Goal: Task Accomplishment & Management: Complete application form

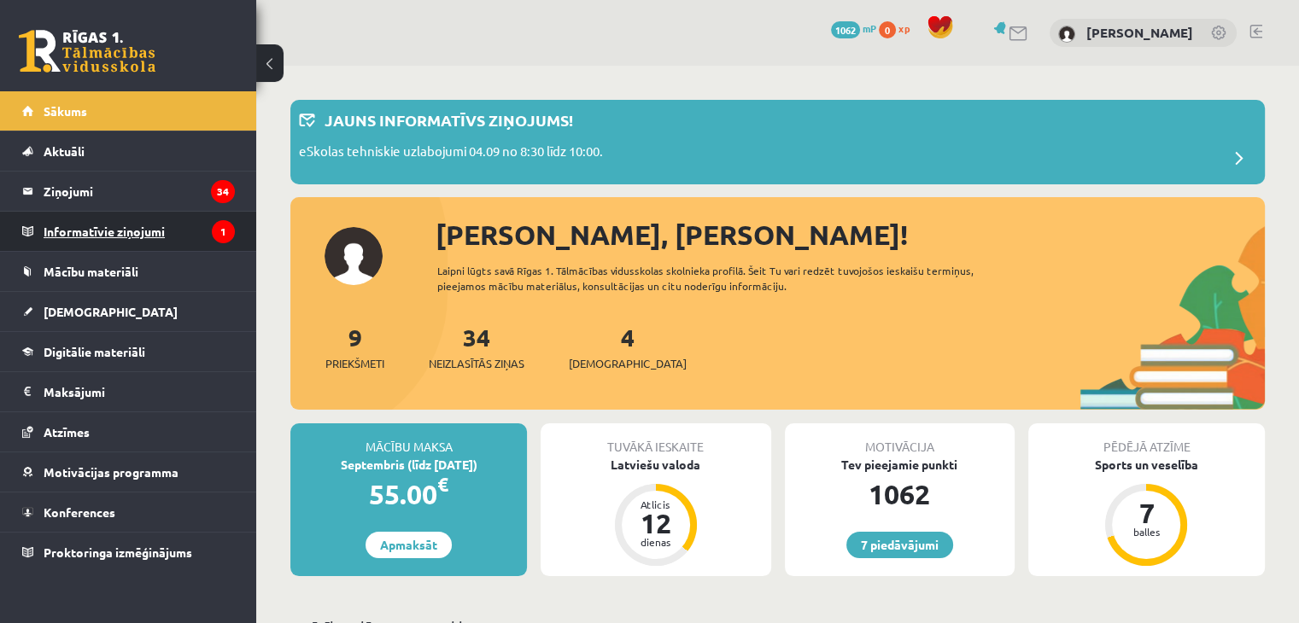
click at [188, 237] on legend "Informatīvie ziņojumi 1" at bounding box center [139, 231] width 191 height 39
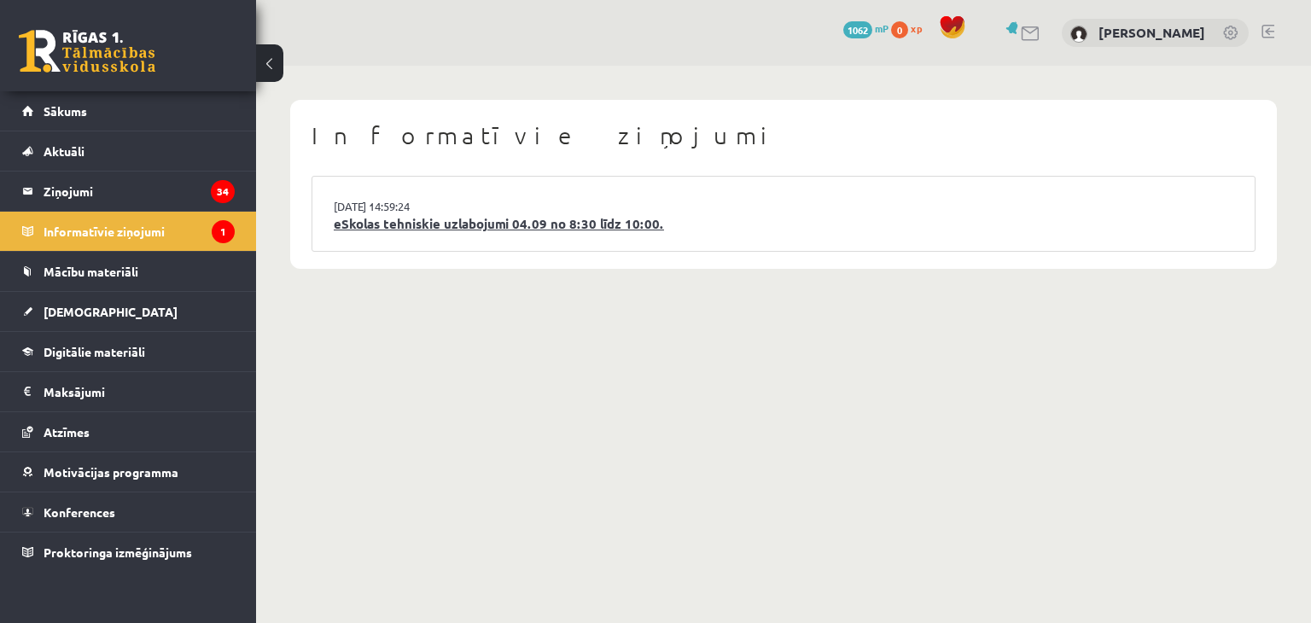
click at [389, 228] on link "eSkolas tehniskie uzlabojumi 04.09 no 8:30 līdz 10:00." at bounding box center [784, 224] width 900 height 20
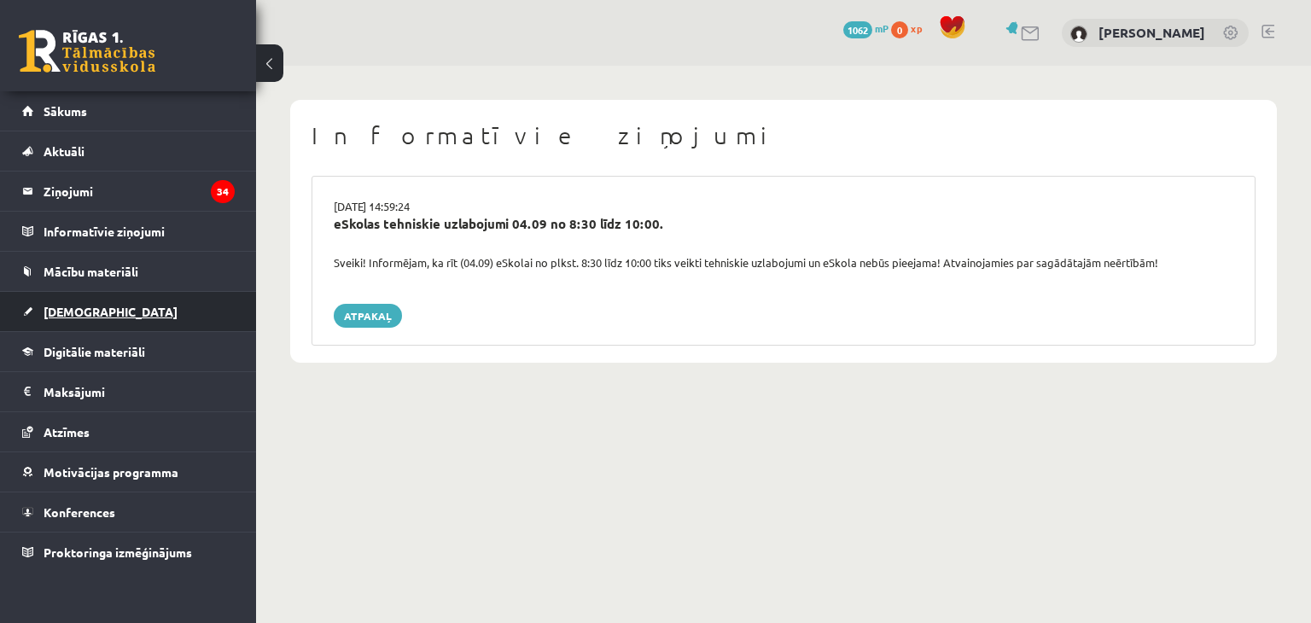
click at [131, 318] on link "[DEMOGRAPHIC_DATA]" at bounding box center [128, 311] width 213 height 39
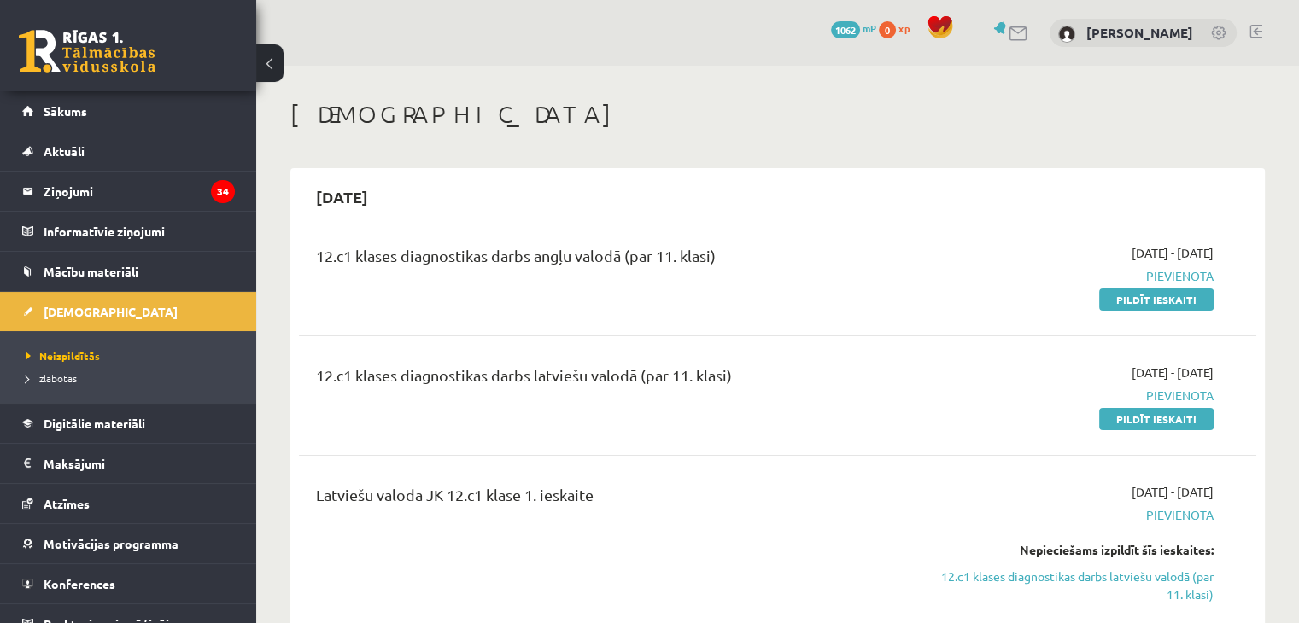
scroll to position [68, 0]
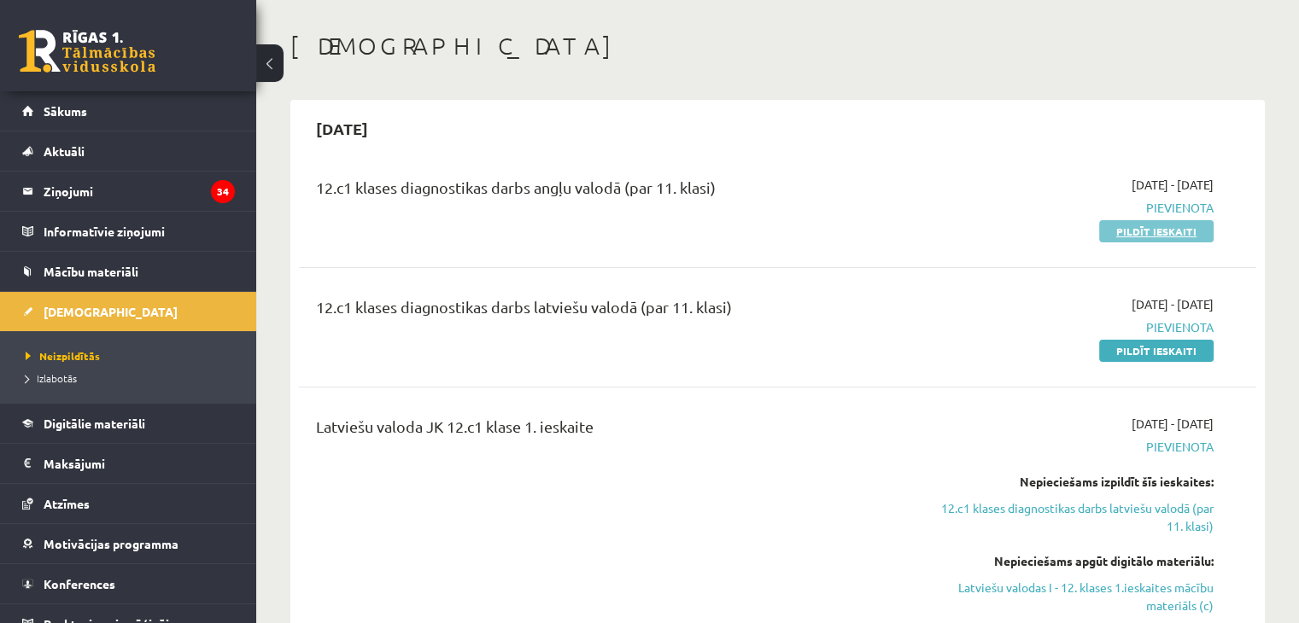
click at [1110, 237] on link "Pildīt ieskaiti" at bounding box center [1156, 231] width 114 height 22
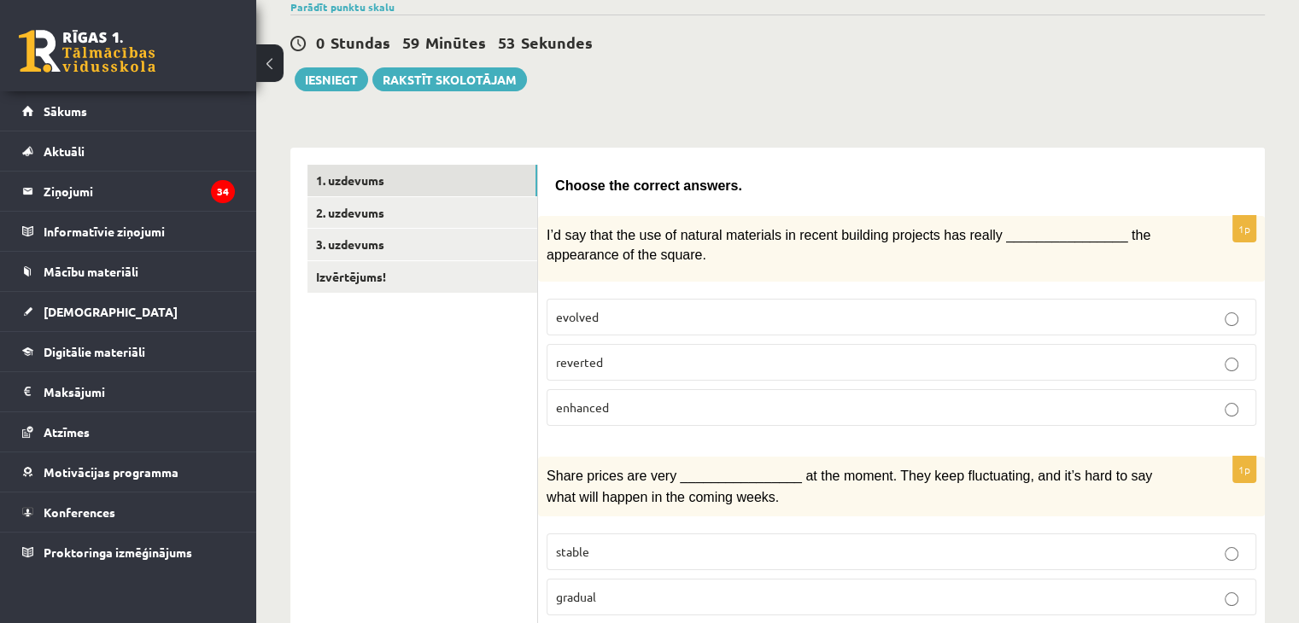
scroll to position [143, 0]
click at [268, 73] on button at bounding box center [269, 63] width 27 height 38
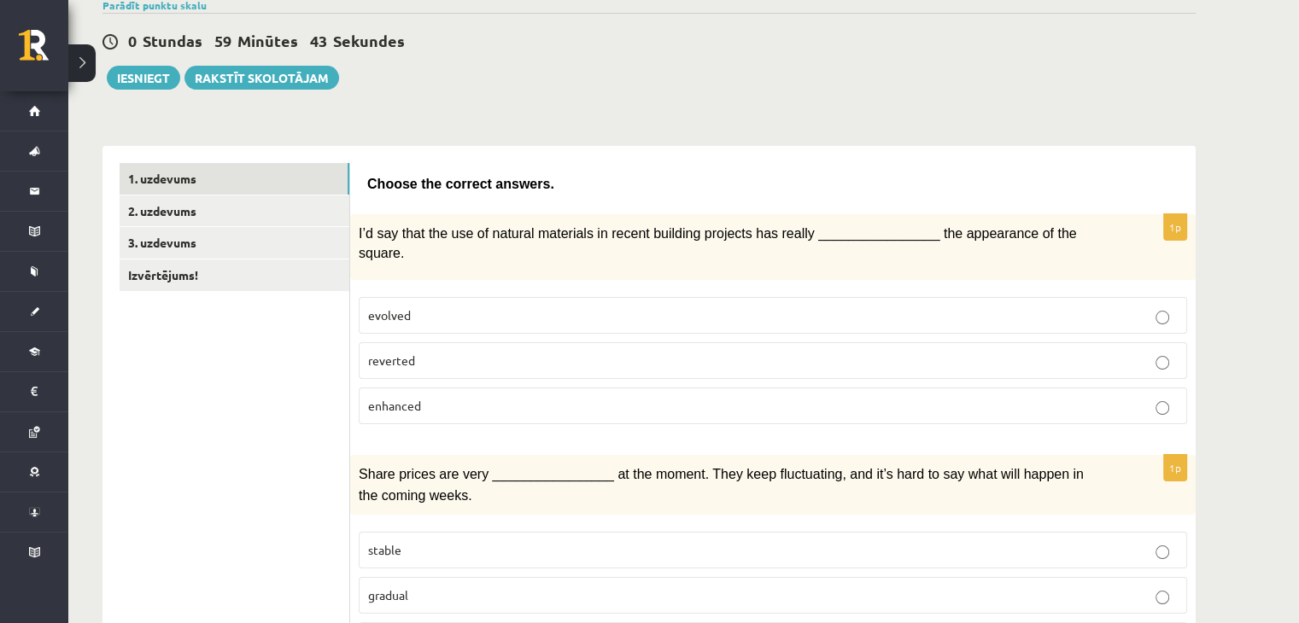
click at [621, 388] on label "enhanced" at bounding box center [773, 406] width 828 height 37
click at [616, 397] on p "enhanced" at bounding box center [772, 406] width 809 height 18
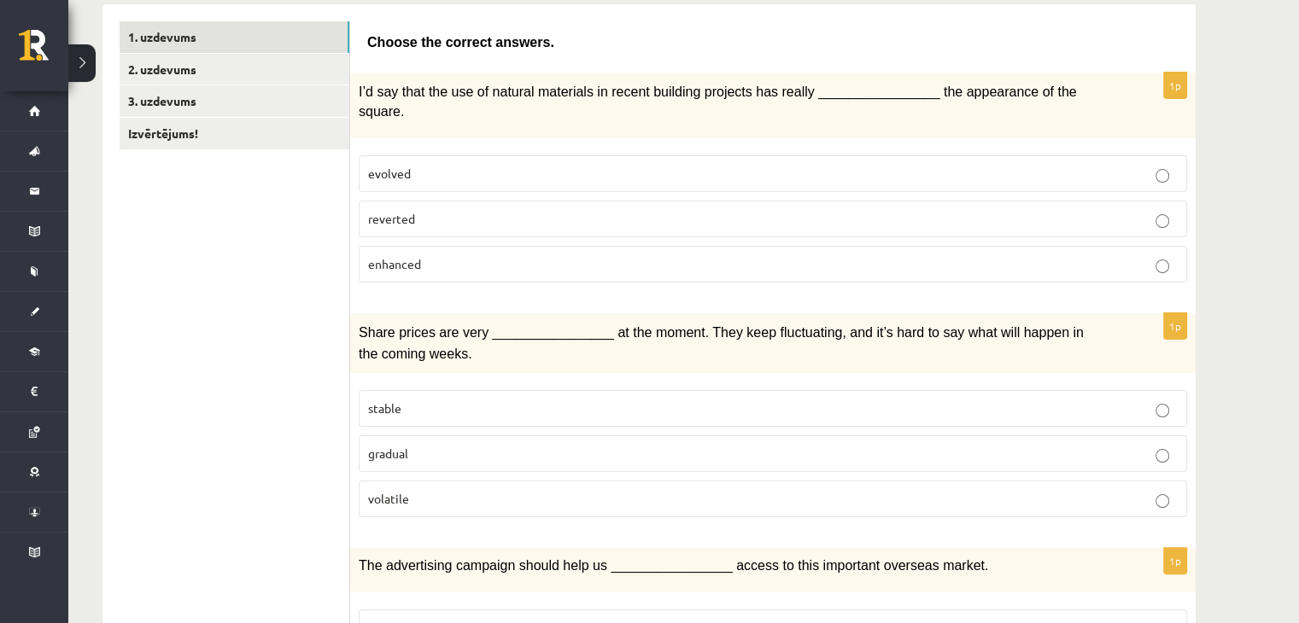
scroll to position [286, 0]
click at [441, 489] on p "volatile" at bounding box center [772, 498] width 809 height 18
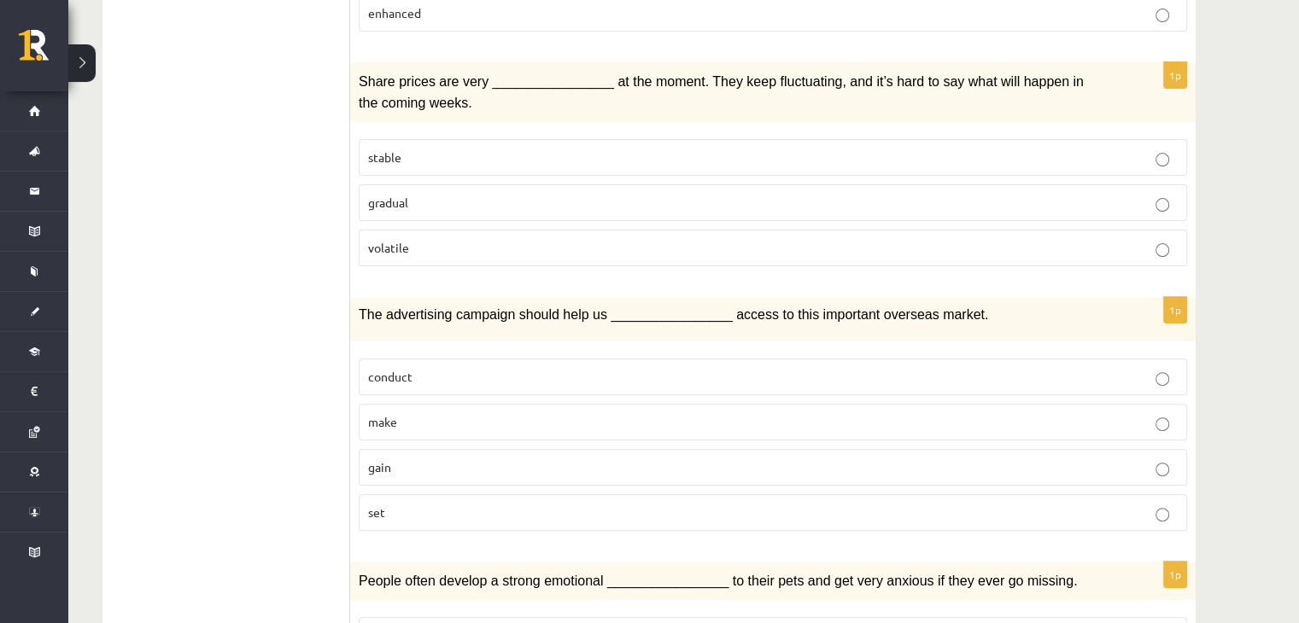
scroll to position [536, 0]
click at [439, 449] on label "gain" at bounding box center [773, 467] width 828 height 37
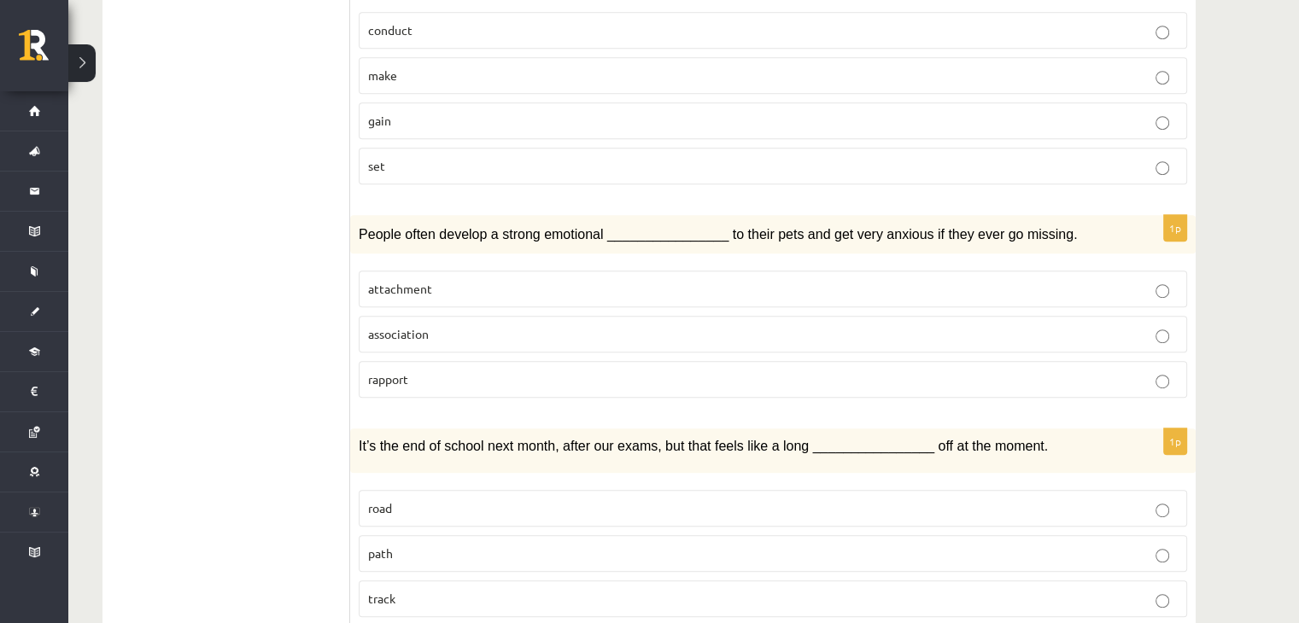
scroll to position [886, 0]
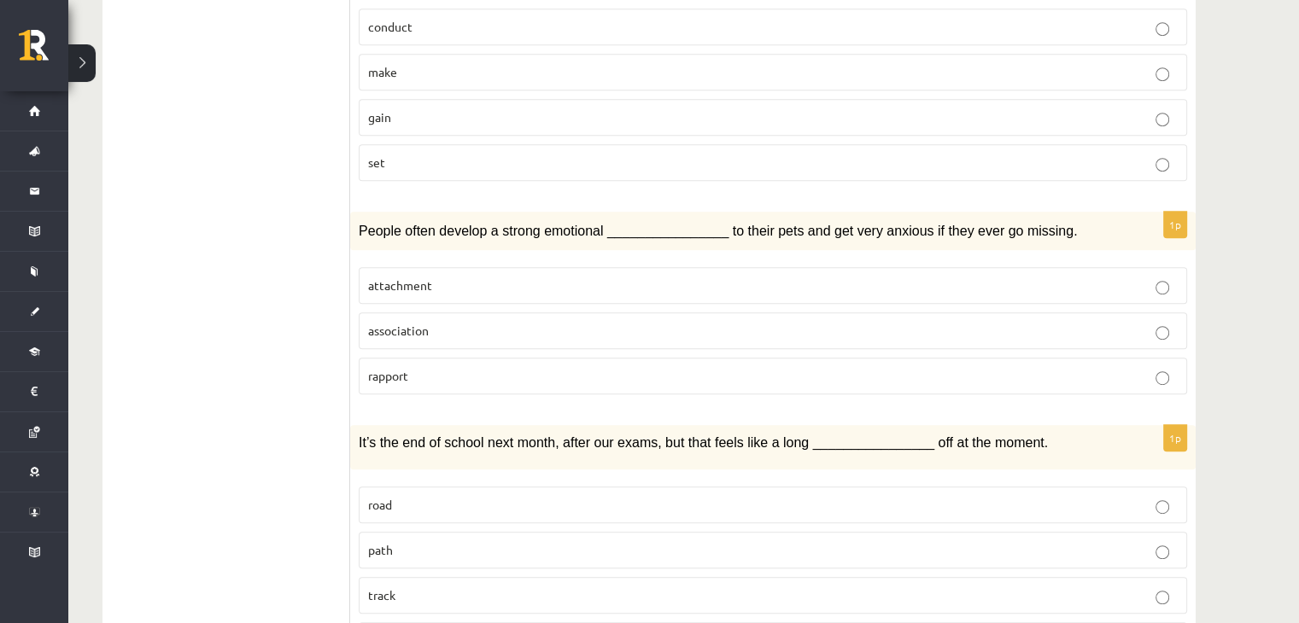
click at [442, 277] on p "attachment" at bounding box center [772, 286] width 809 height 18
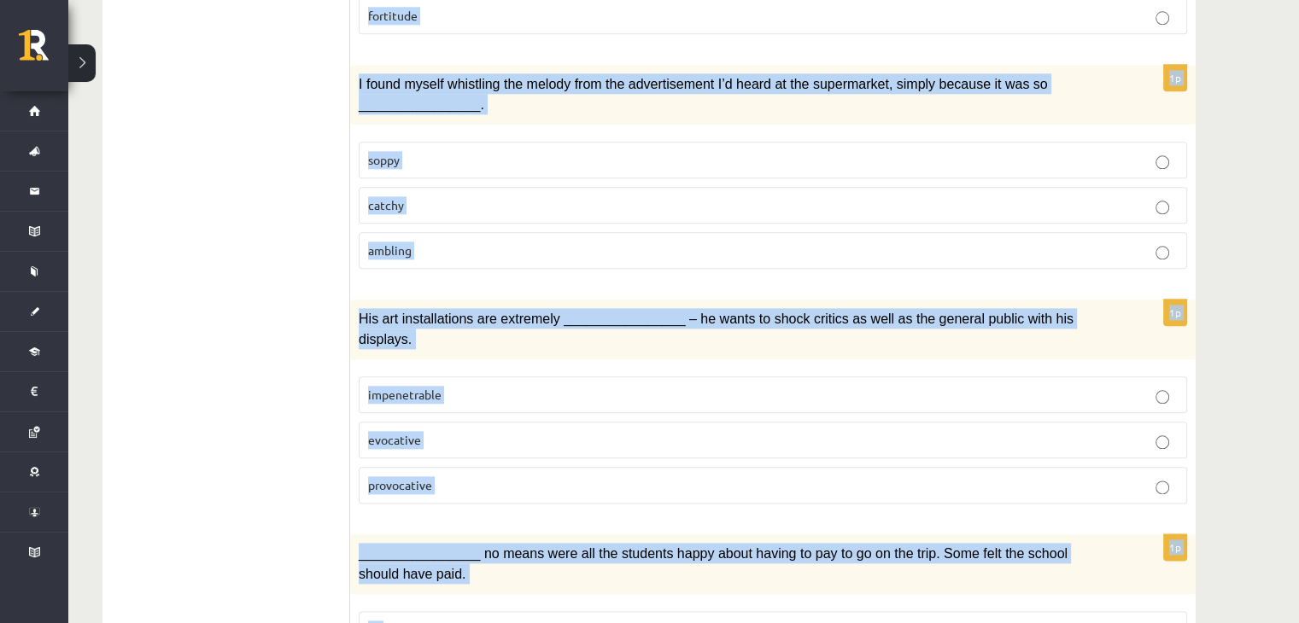
scroll to position [2473, 0]
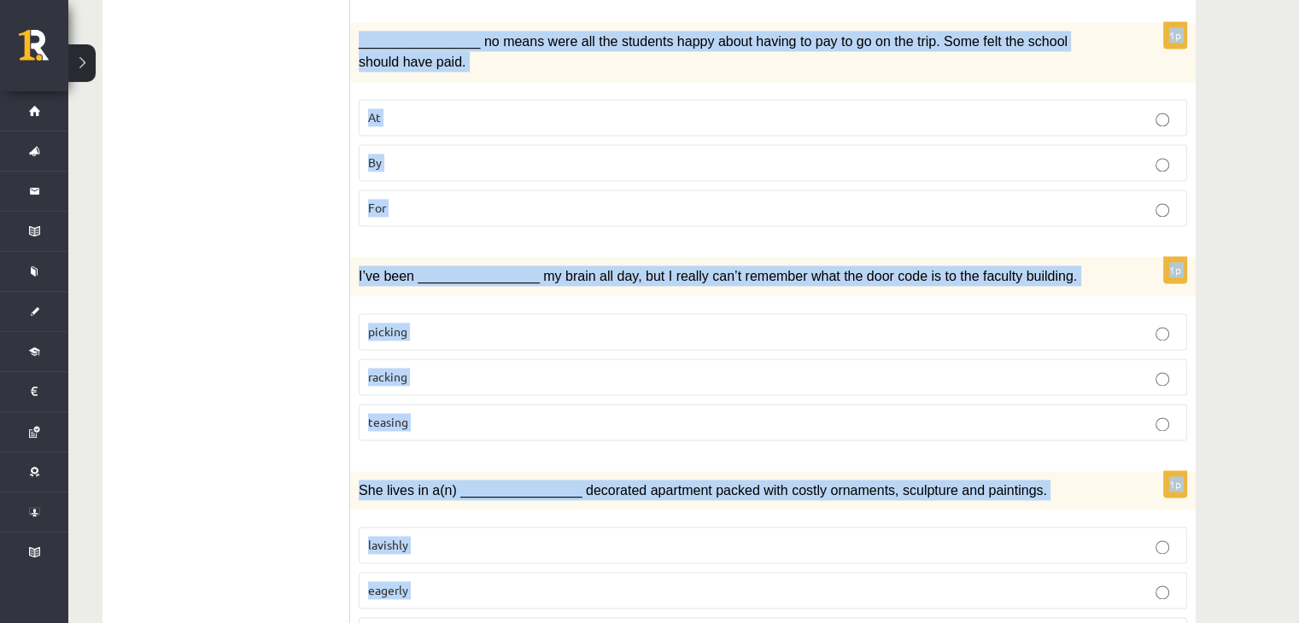
drag, startPoint x: 365, startPoint y: 50, endPoint x: 577, endPoint y: 535, distance: 529.5
copy form "’s the end of school next month, after our exams, but that feels like a long __…"
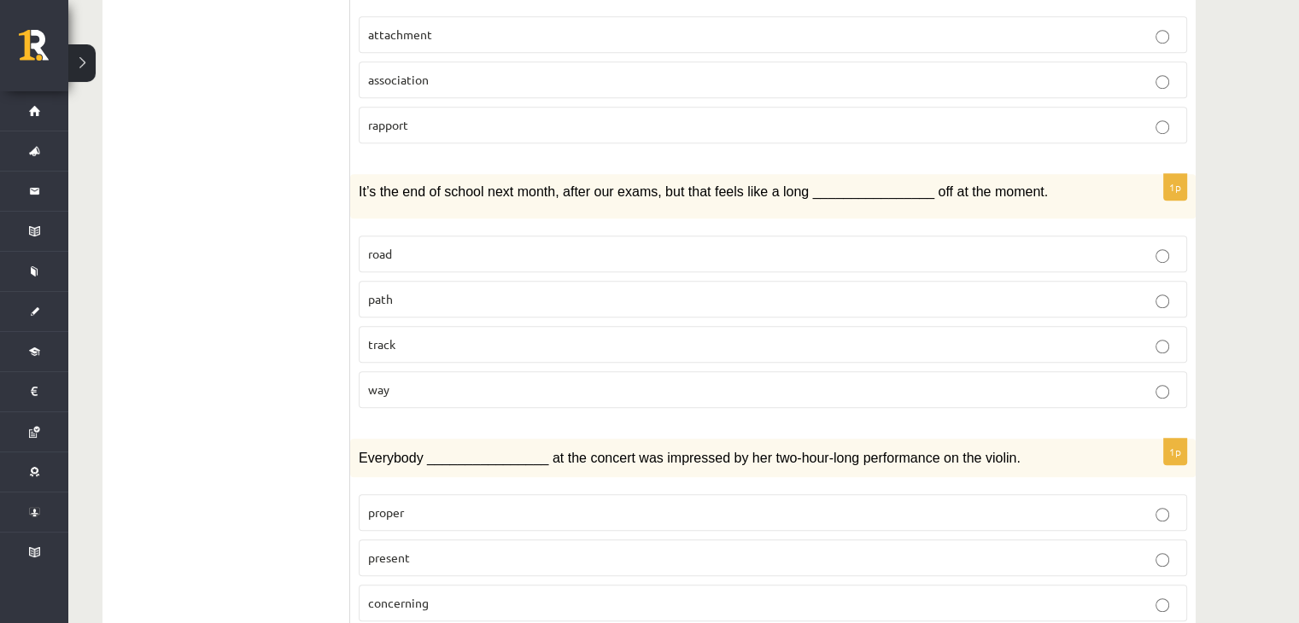
scroll to position [1137, 0]
click at [396, 381] on p "way" at bounding box center [772, 390] width 809 height 18
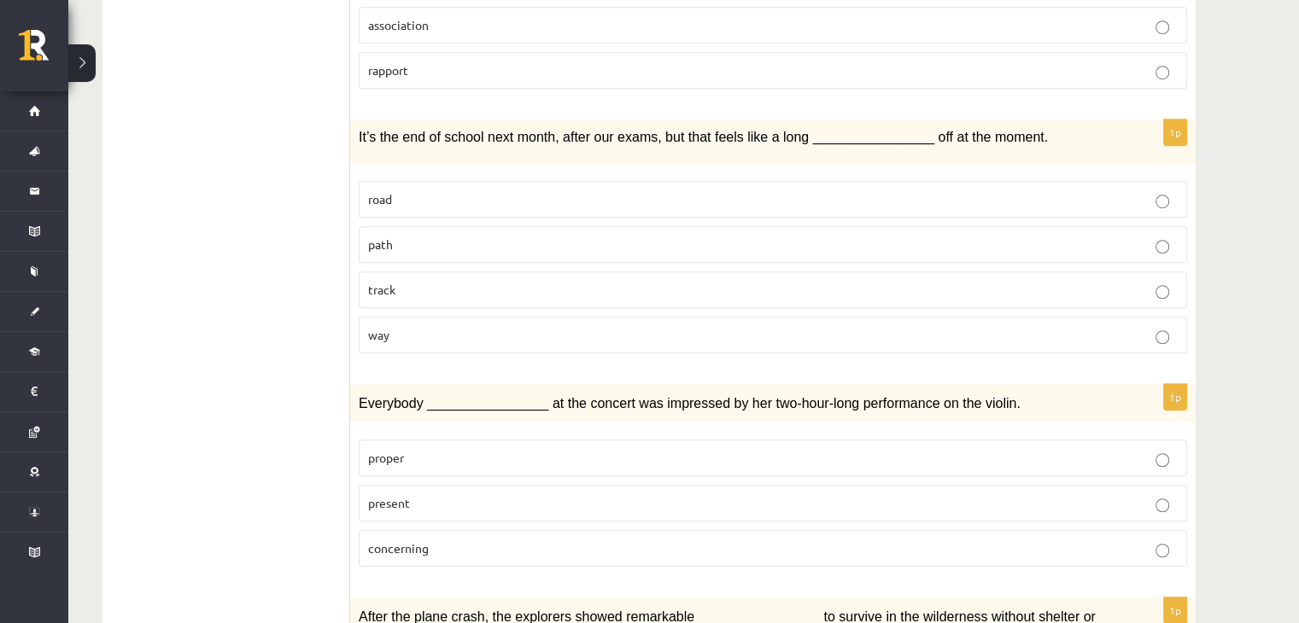
scroll to position [1192, 0]
click at [416, 494] on p "present" at bounding box center [772, 503] width 809 height 18
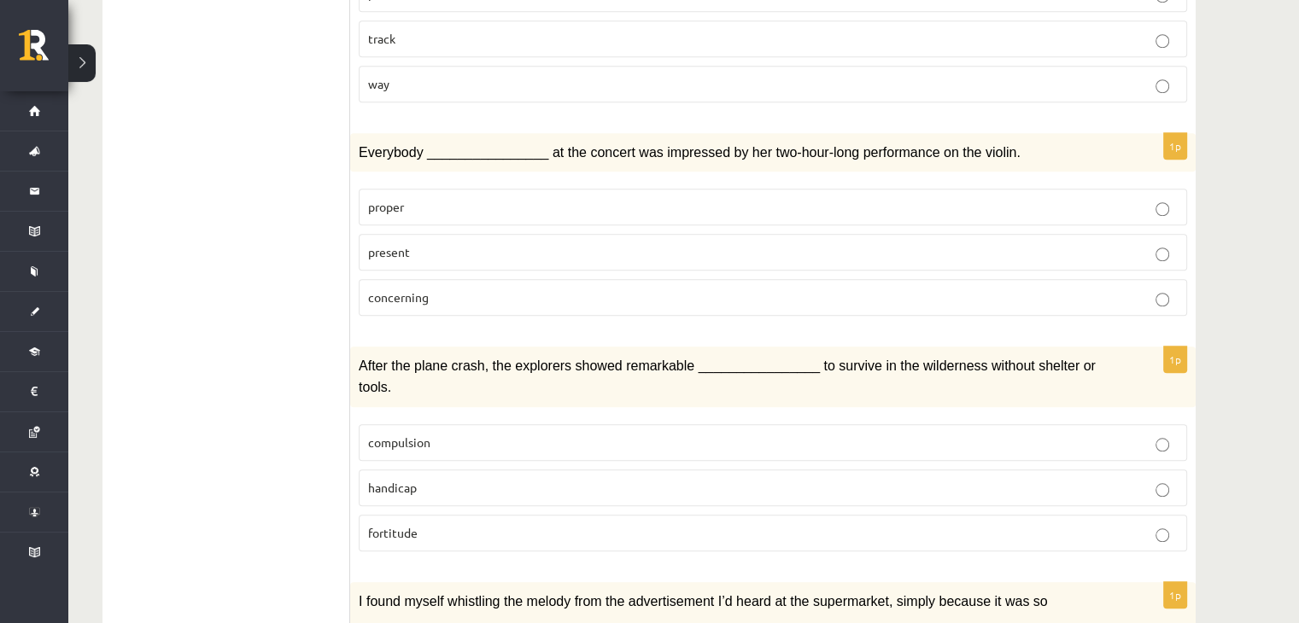
scroll to position [1451, 0]
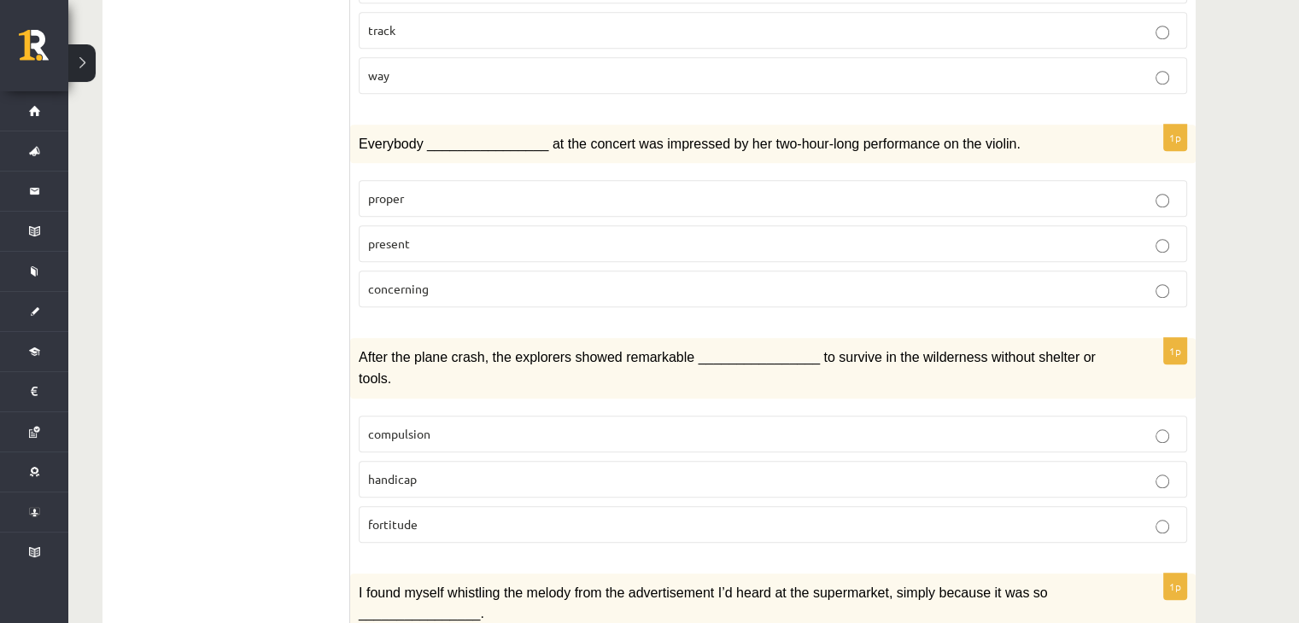
click at [393, 517] on span "fortitude" at bounding box center [393, 524] width 50 height 15
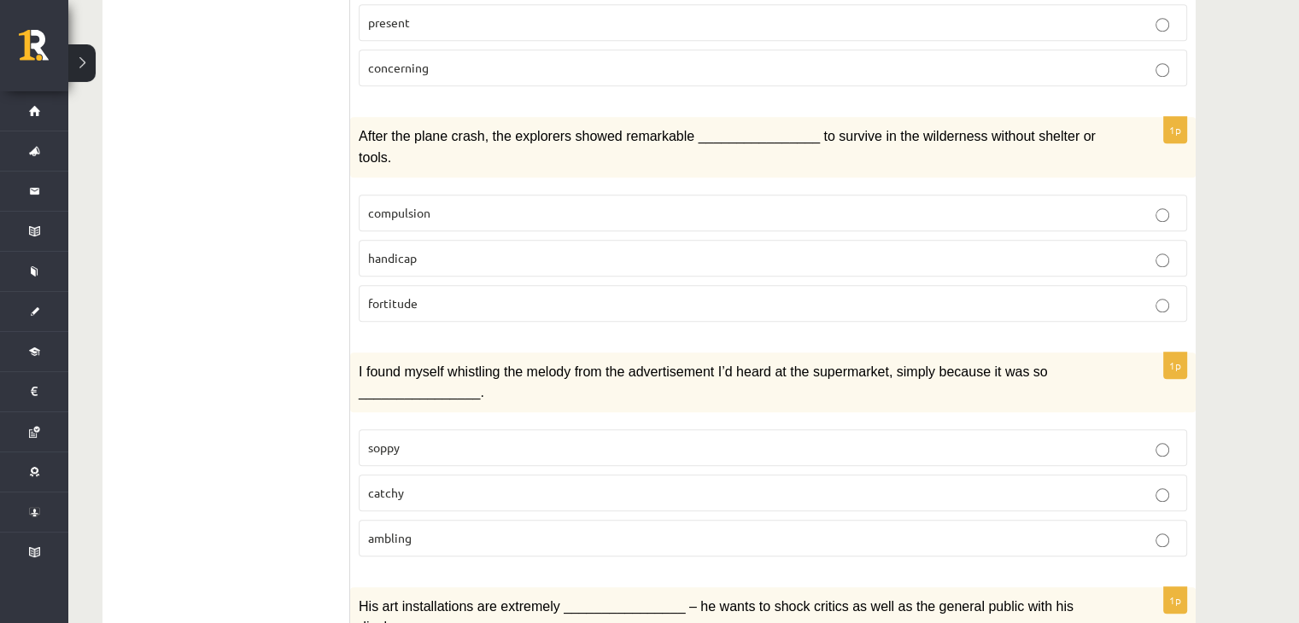
scroll to position [1673, 0]
click at [423, 483] on p "catchy" at bounding box center [772, 492] width 809 height 18
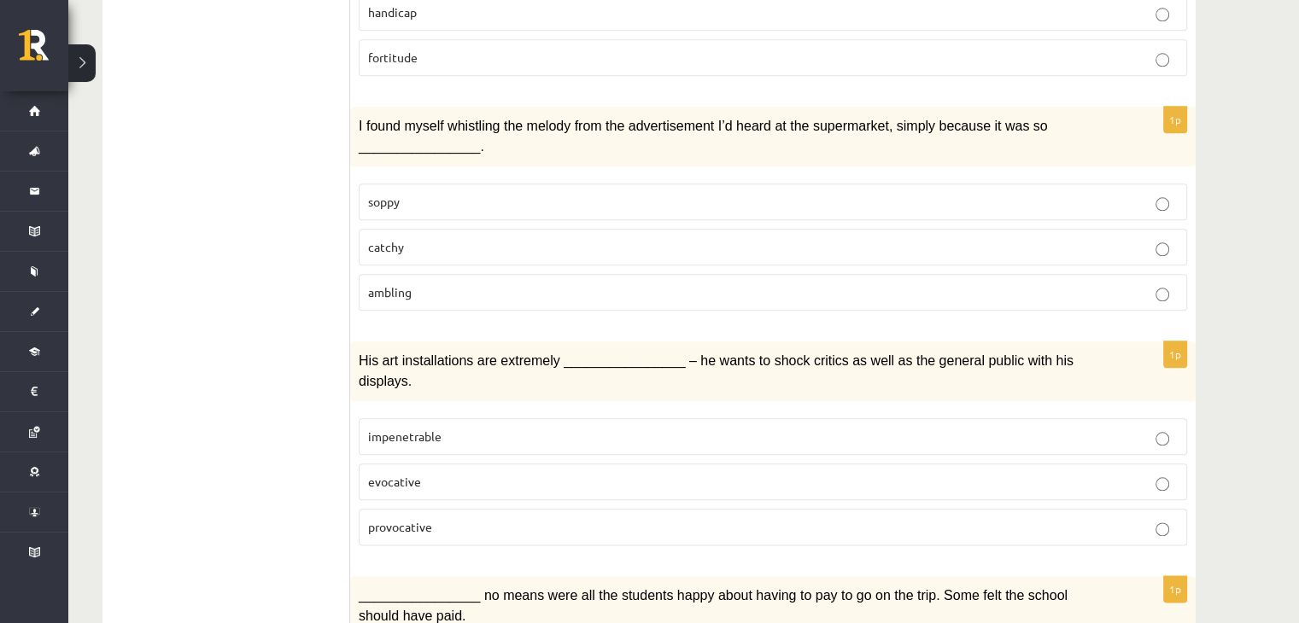
scroll to position [1919, 0]
click at [474, 517] on p "provocative" at bounding box center [772, 526] width 809 height 18
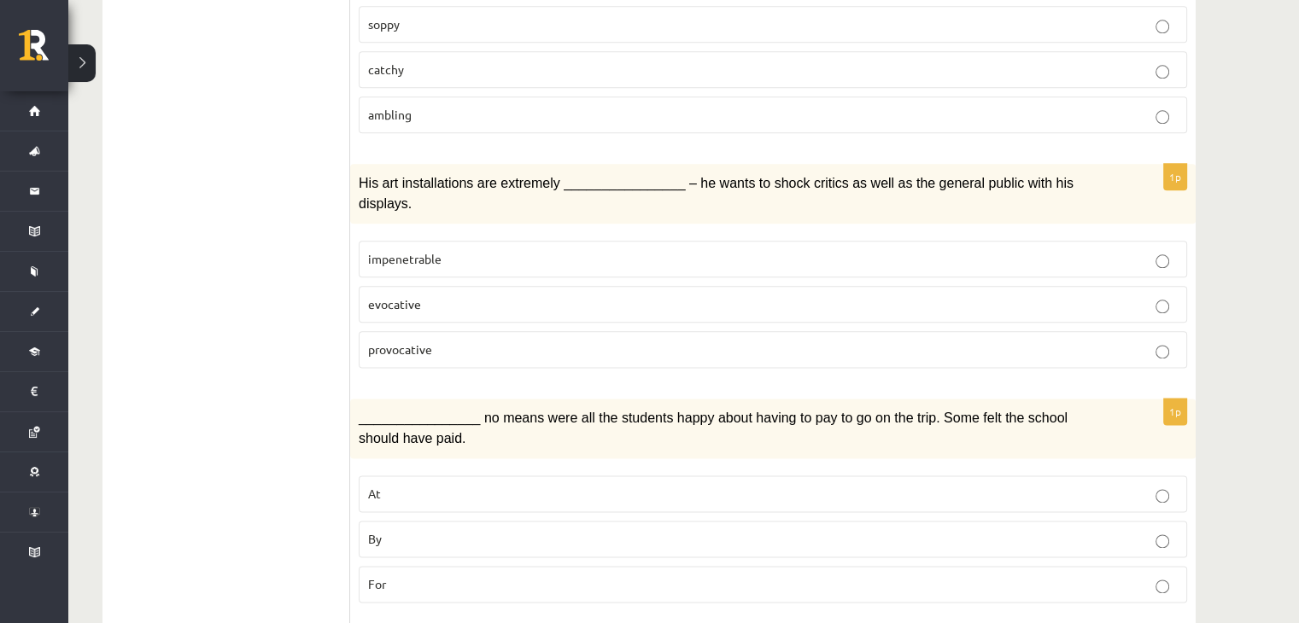
scroll to position [2143, 0]
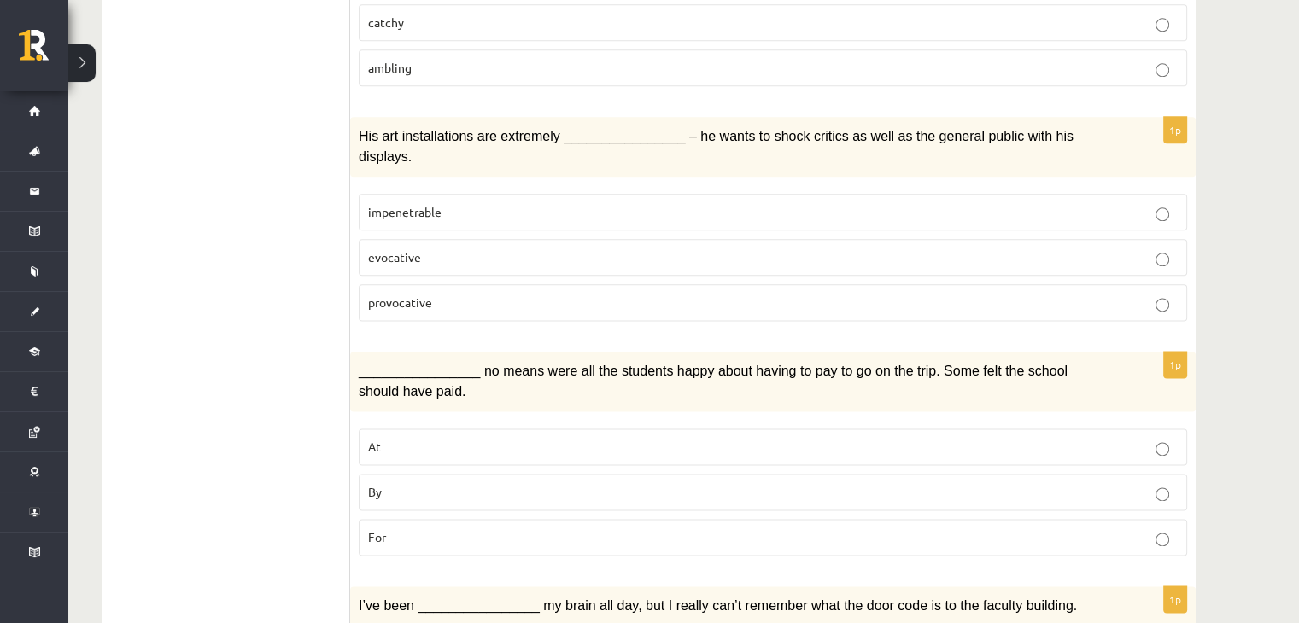
click at [495, 483] on p "By" at bounding box center [772, 492] width 809 height 18
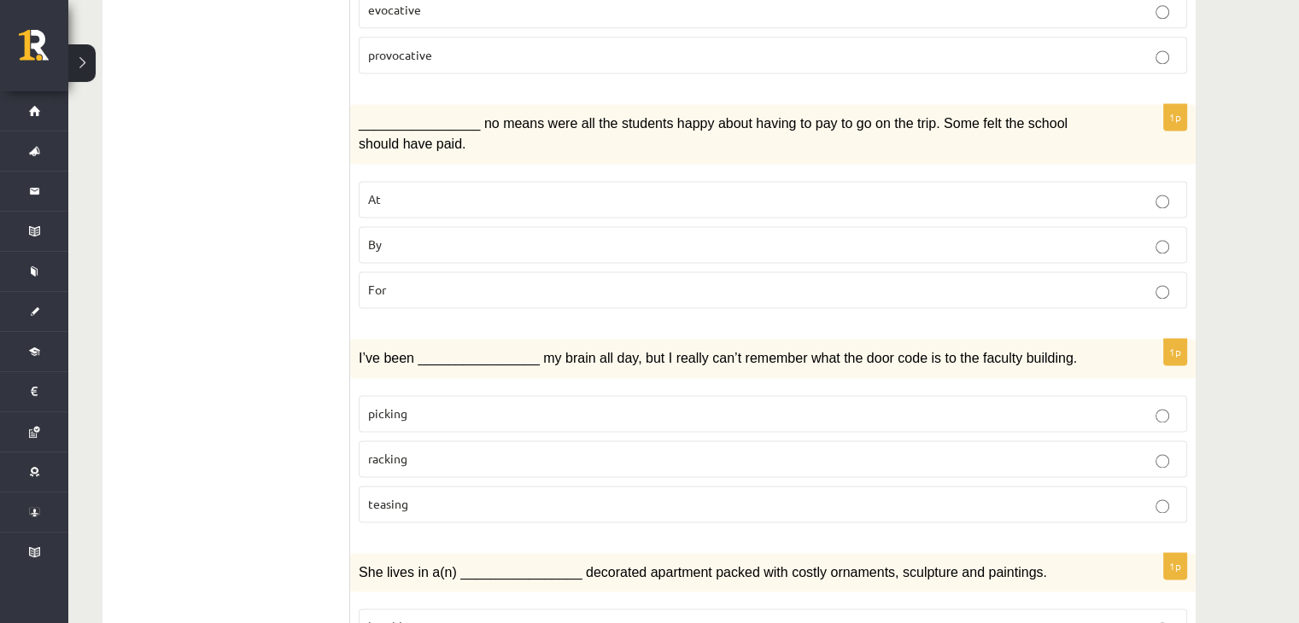
scroll to position [2392, 0]
click at [413, 439] on label "racking" at bounding box center [773, 457] width 828 height 37
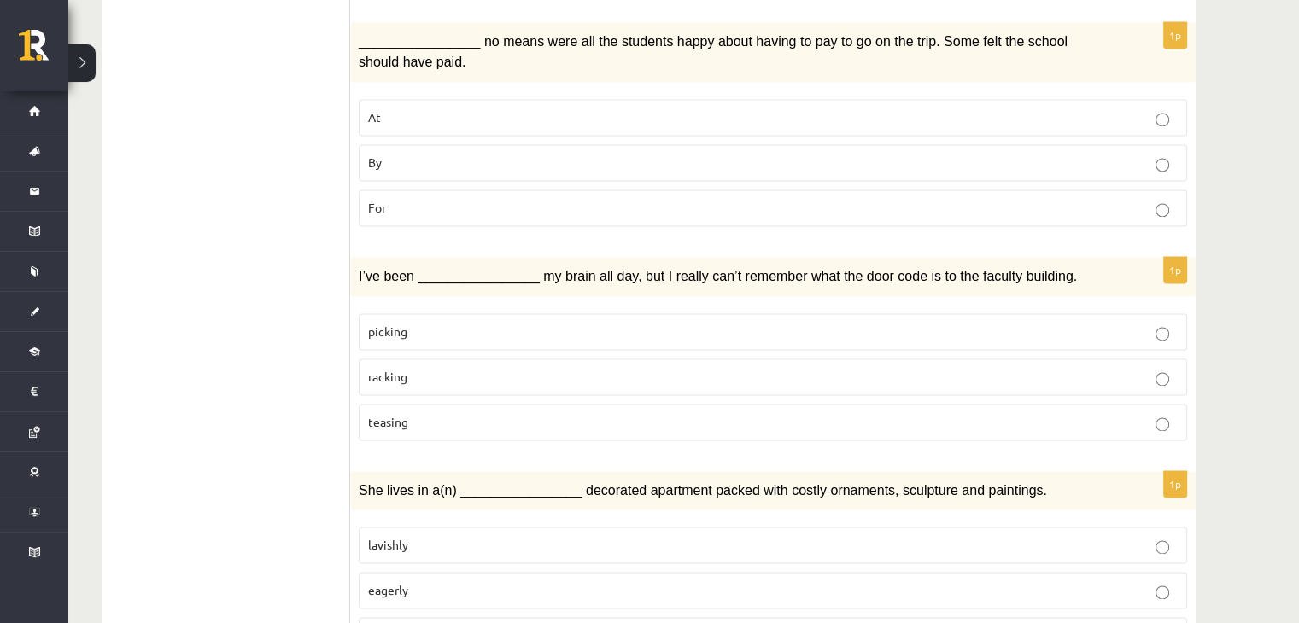
click at [464, 527] on label "lavishly" at bounding box center [773, 545] width 828 height 37
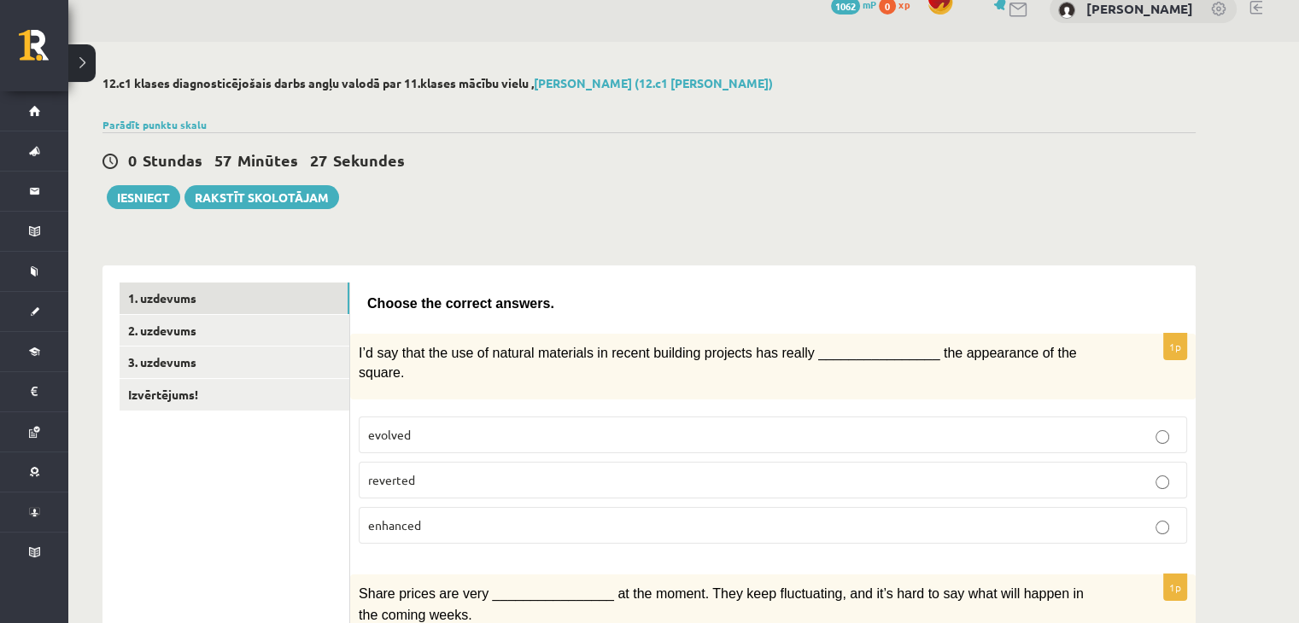
scroll to position [0, 0]
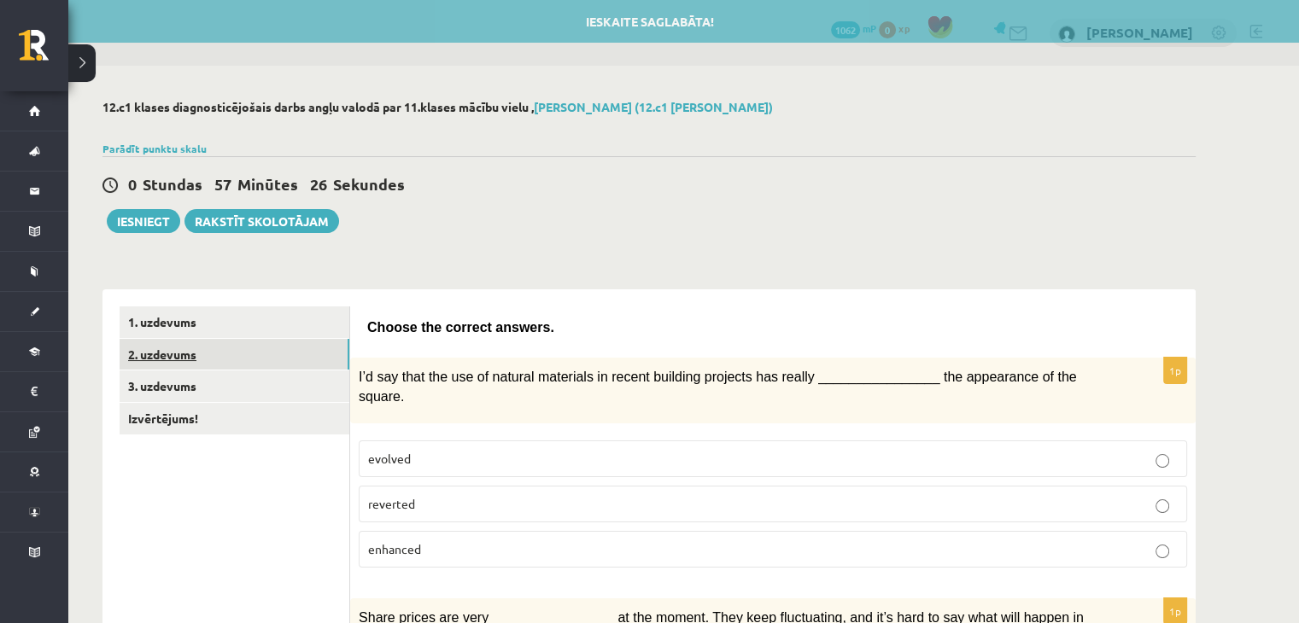
click at [251, 358] on link "2. uzdevums" at bounding box center [235, 355] width 230 height 32
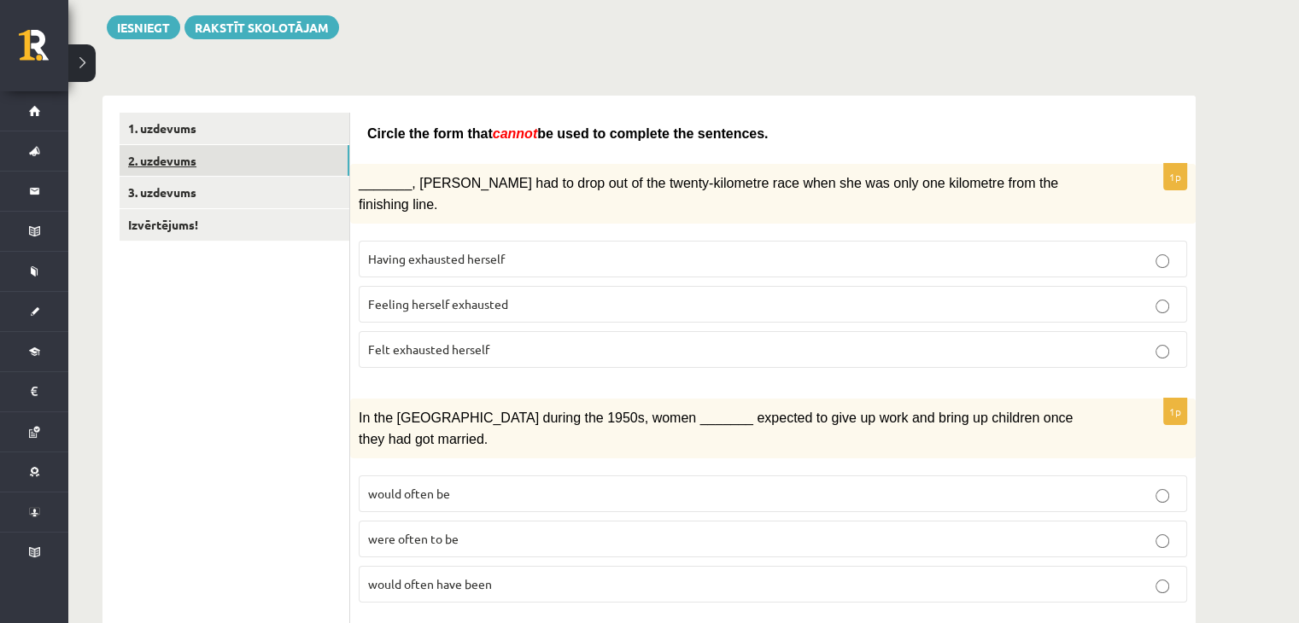
scroll to position [195, 0]
click at [471, 285] on label "Feeling herself exhausted" at bounding box center [773, 303] width 828 height 37
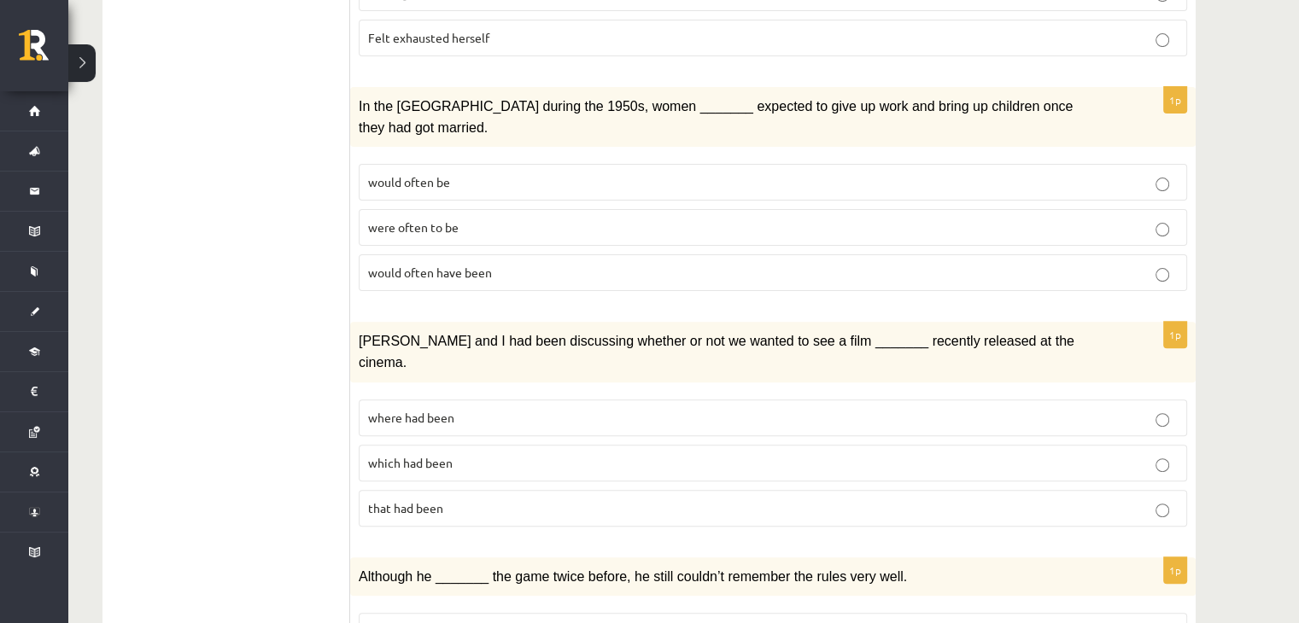
scroll to position [507, 0]
click at [479, 398] on label "where had been" at bounding box center [773, 416] width 828 height 37
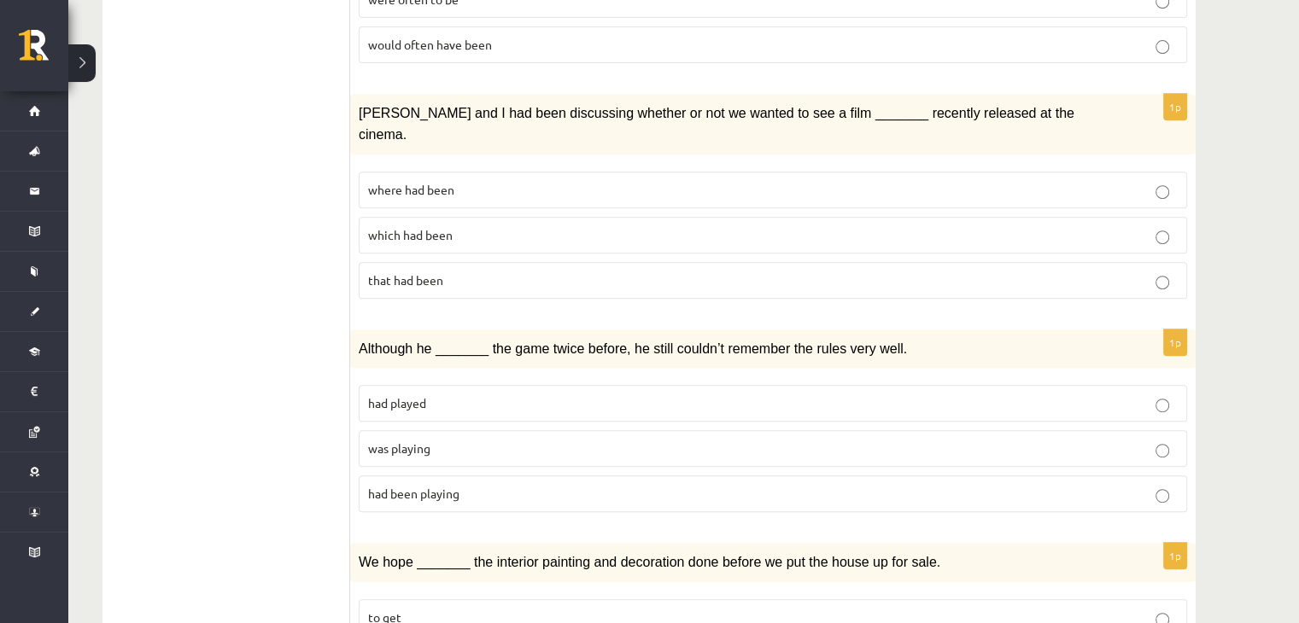
scroll to position [734, 0]
click at [483, 439] on p "was playing" at bounding box center [772, 448] width 809 height 18
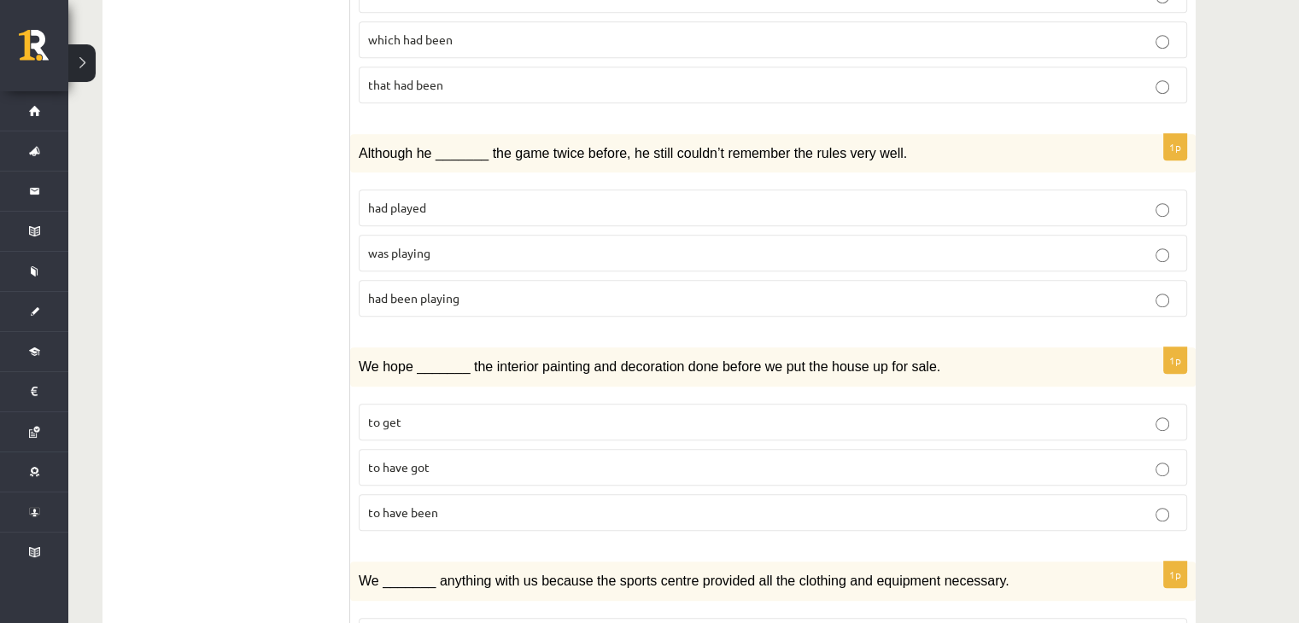
scroll to position [932, 0]
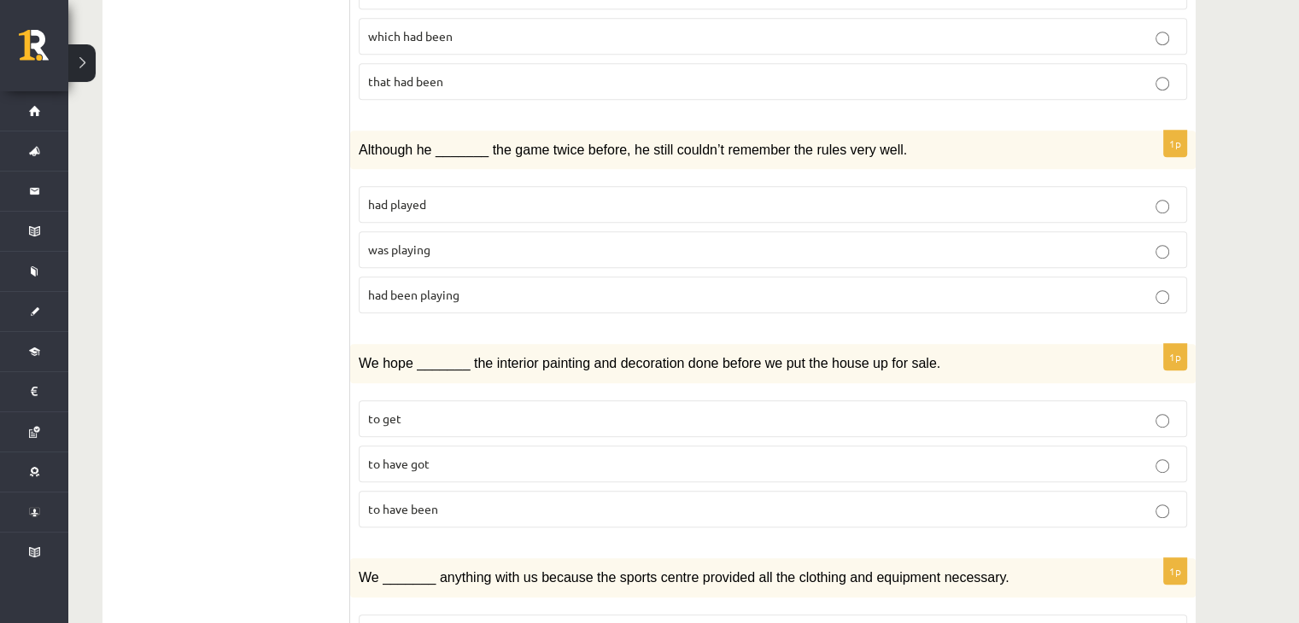
click at [482, 491] on label "to have been" at bounding box center [773, 509] width 828 height 37
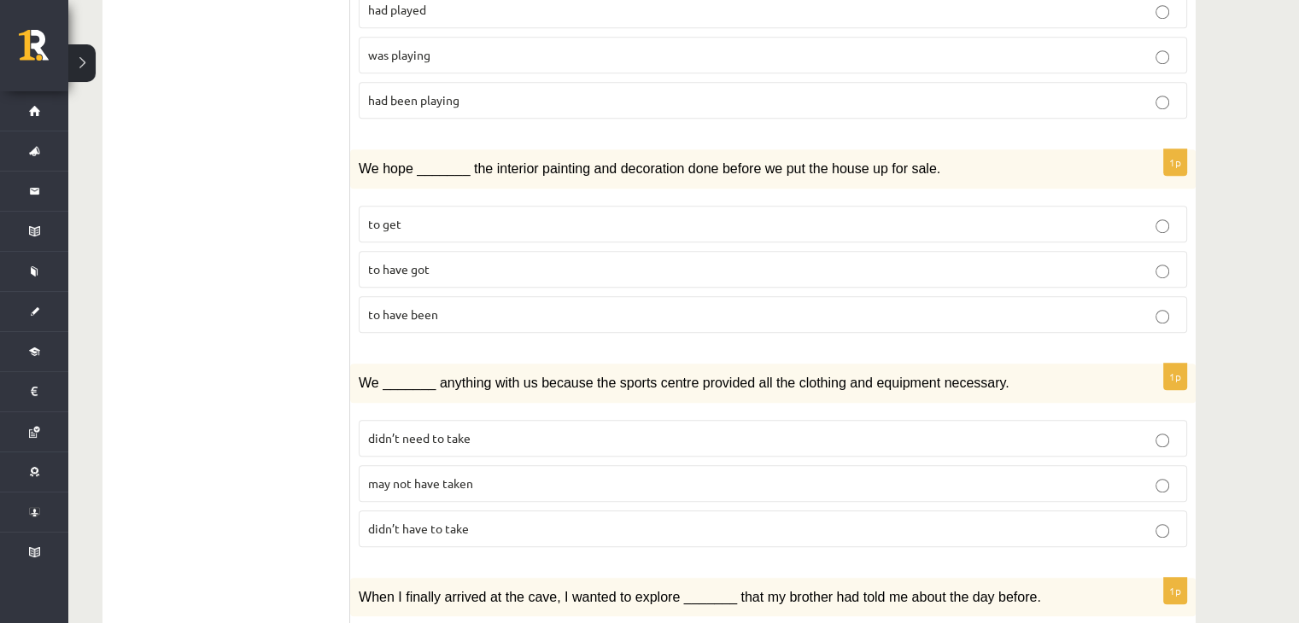
scroll to position [1127, 0]
click at [482, 475] on p "may not have taken" at bounding box center [772, 484] width 809 height 18
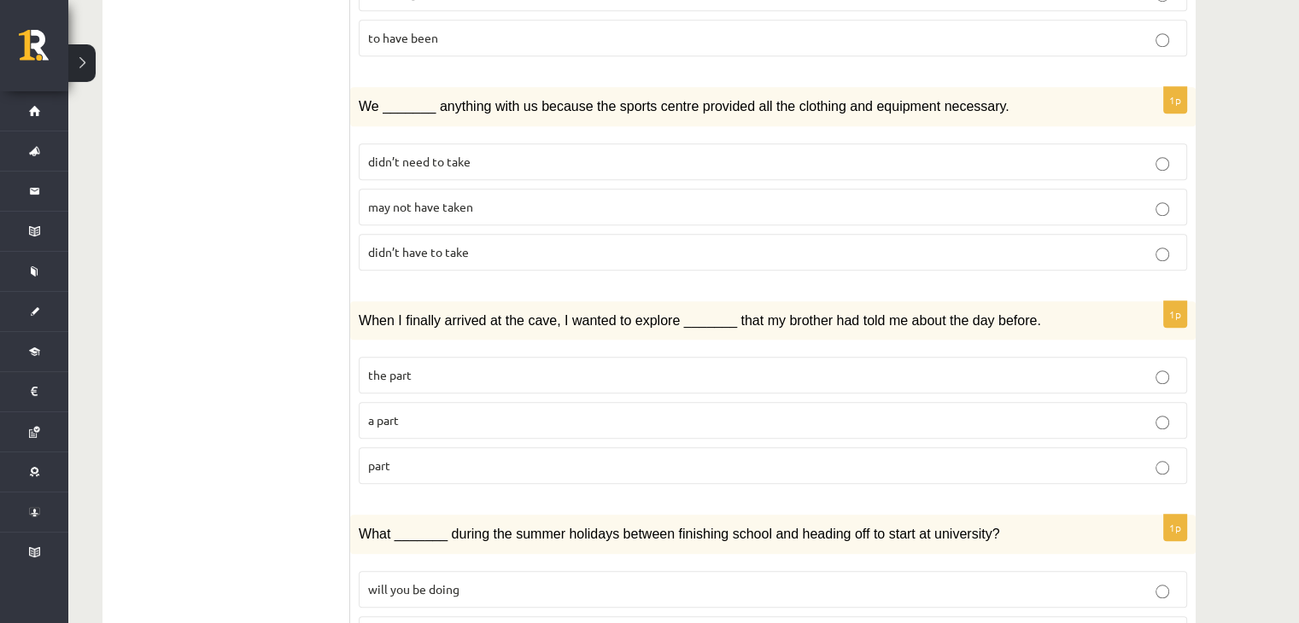
scroll to position [1404, 0]
click at [495, 401] on fieldset "the part a part part" at bounding box center [773, 418] width 828 height 141
click at [500, 457] on p "part" at bounding box center [772, 466] width 809 height 18
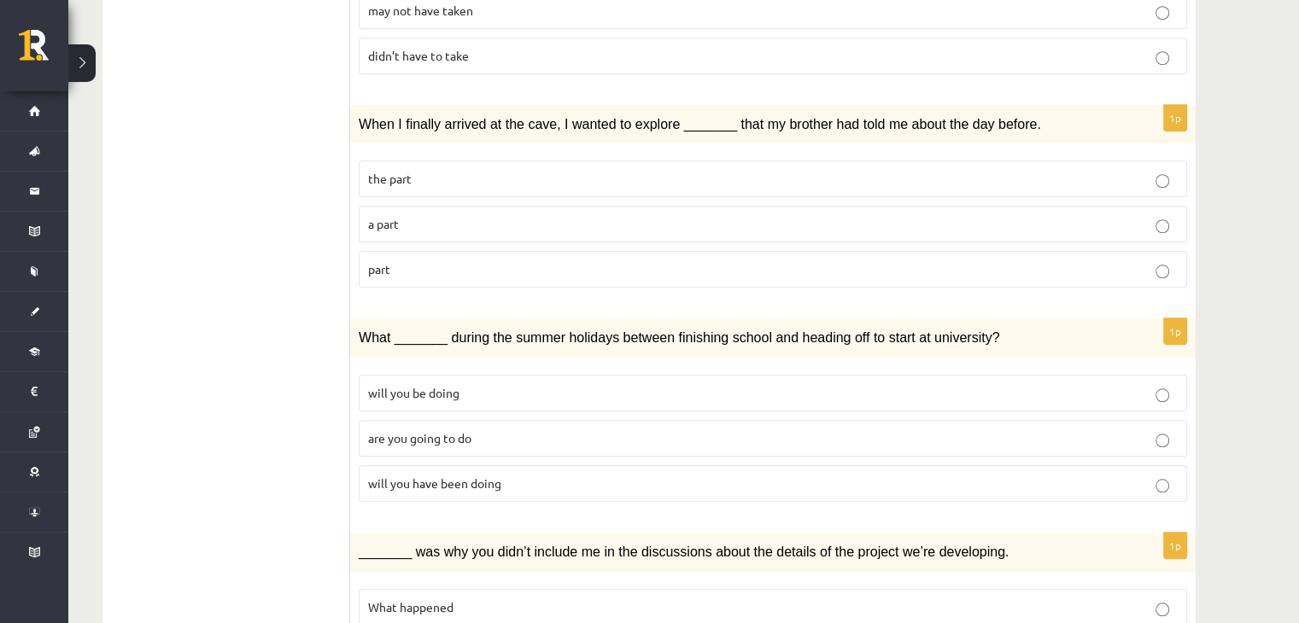
scroll to position [1602, 0]
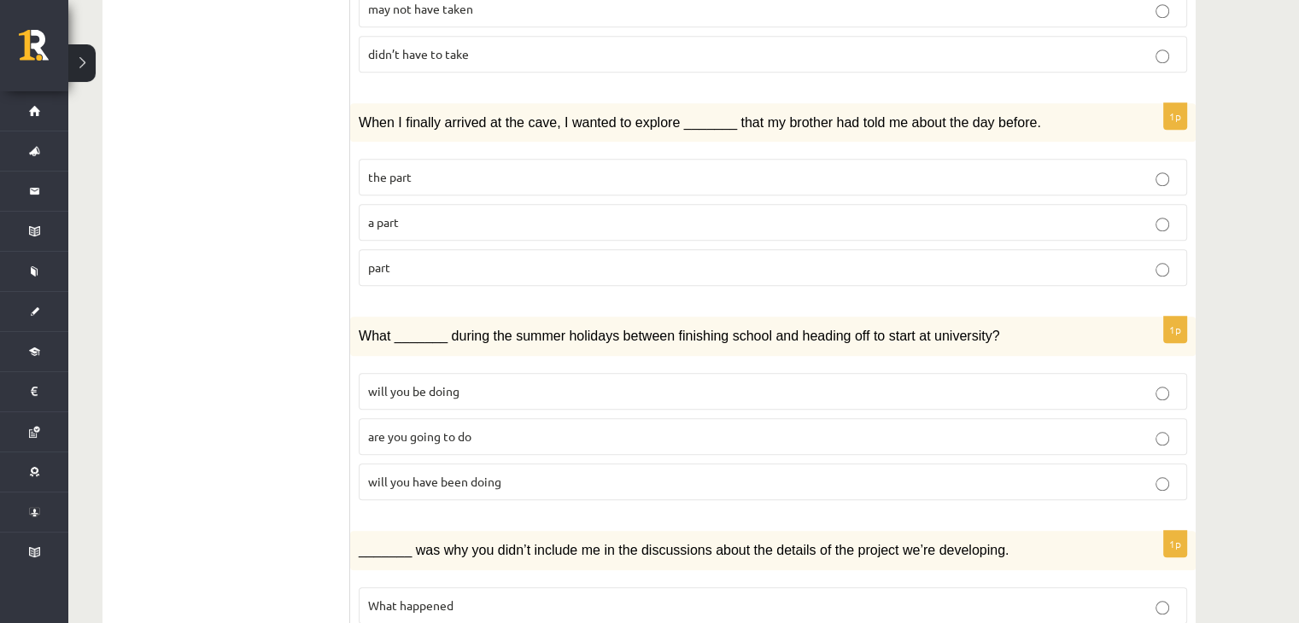
click at [526, 473] on p "will you have been doing" at bounding box center [772, 482] width 809 height 18
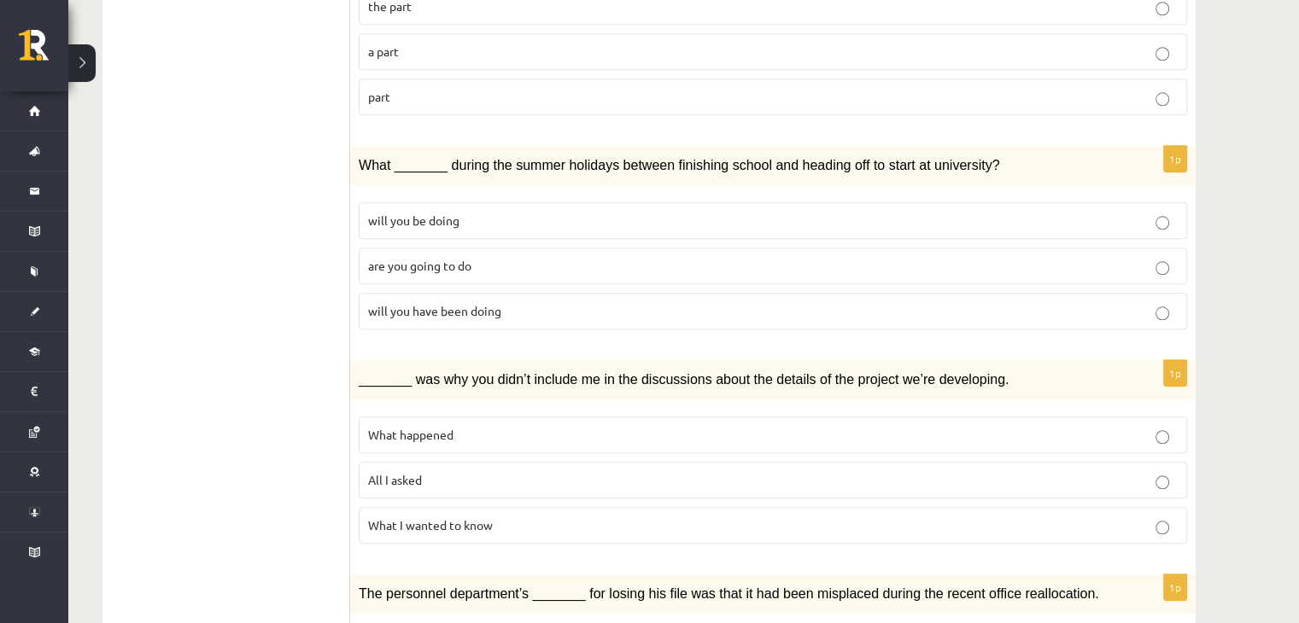
scroll to position [1779, 0]
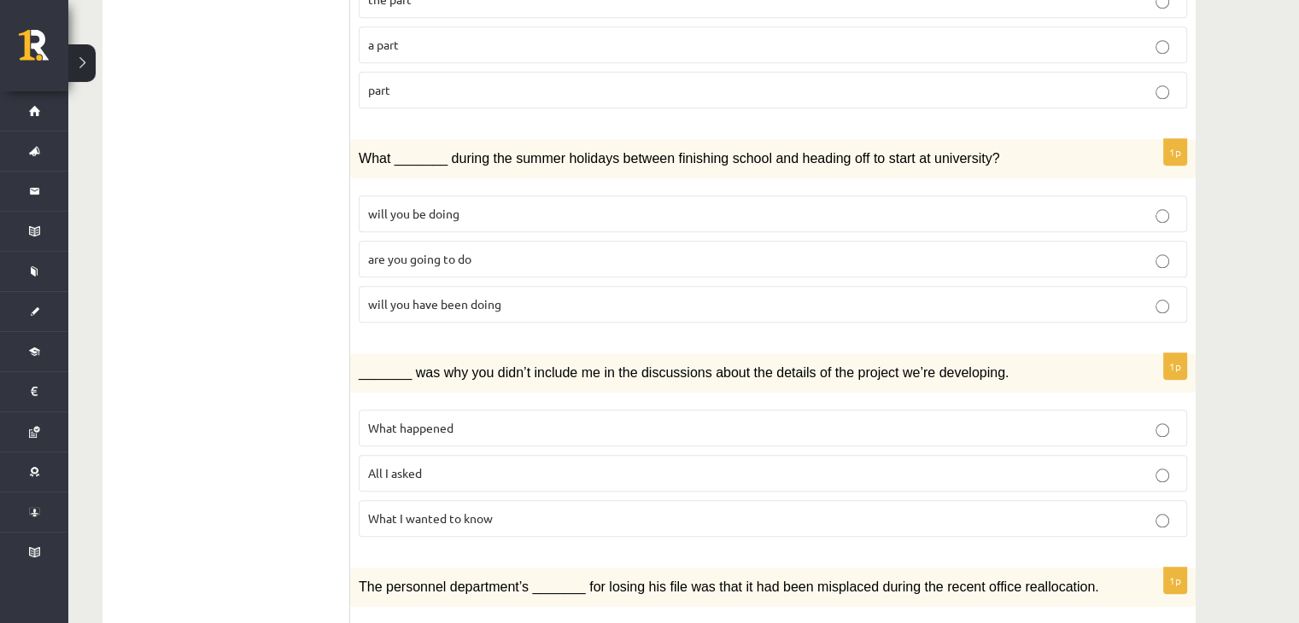
click at [507, 419] on p "What happened" at bounding box center [772, 428] width 809 height 18
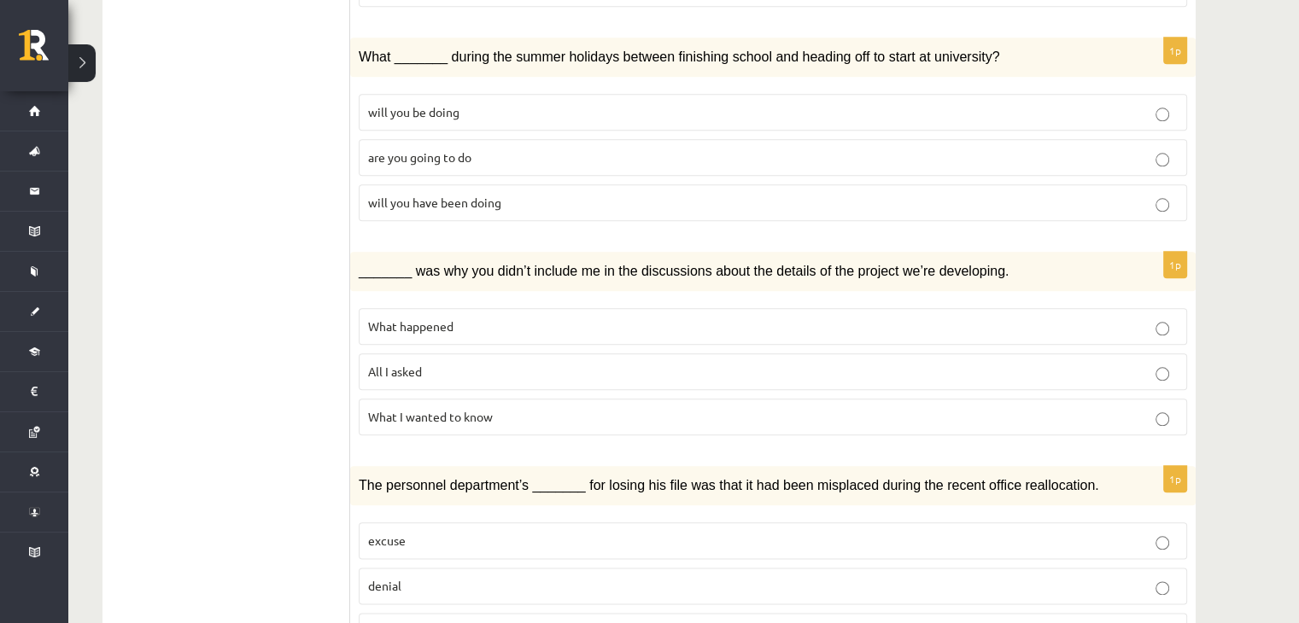
click at [484, 577] on p "denial" at bounding box center [772, 586] width 809 height 18
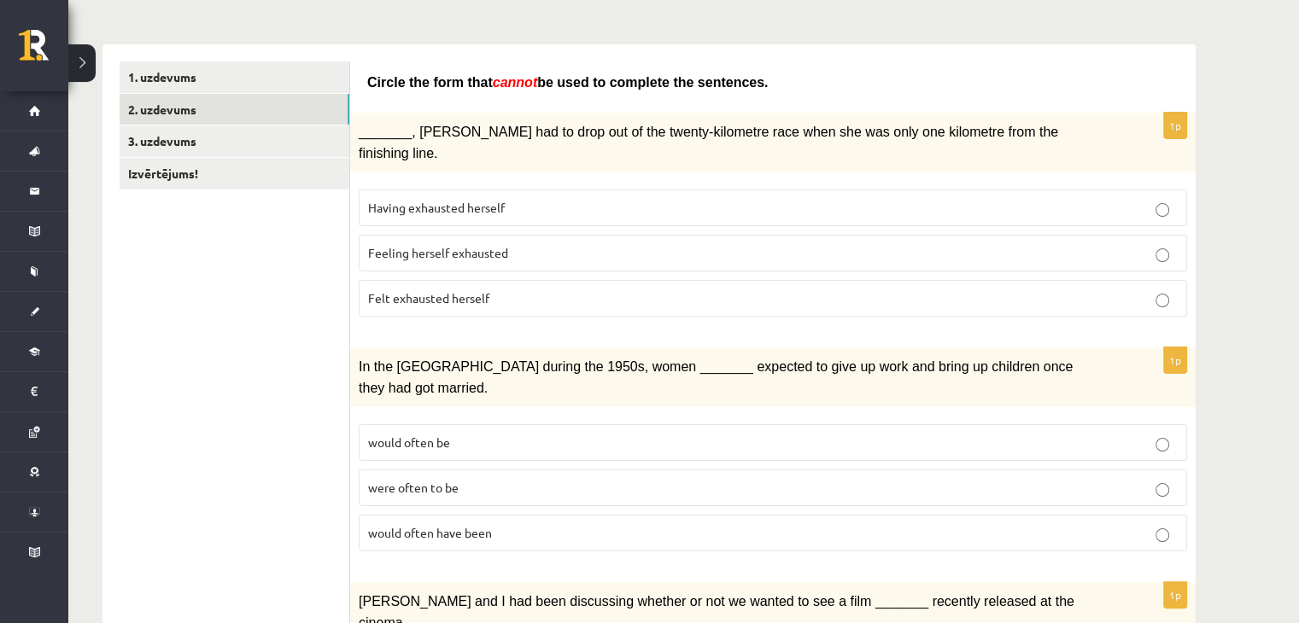
scroll to position [247, 0]
click at [519, 468] on label "were often to be" at bounding box center [773, 486] width 828 height 37
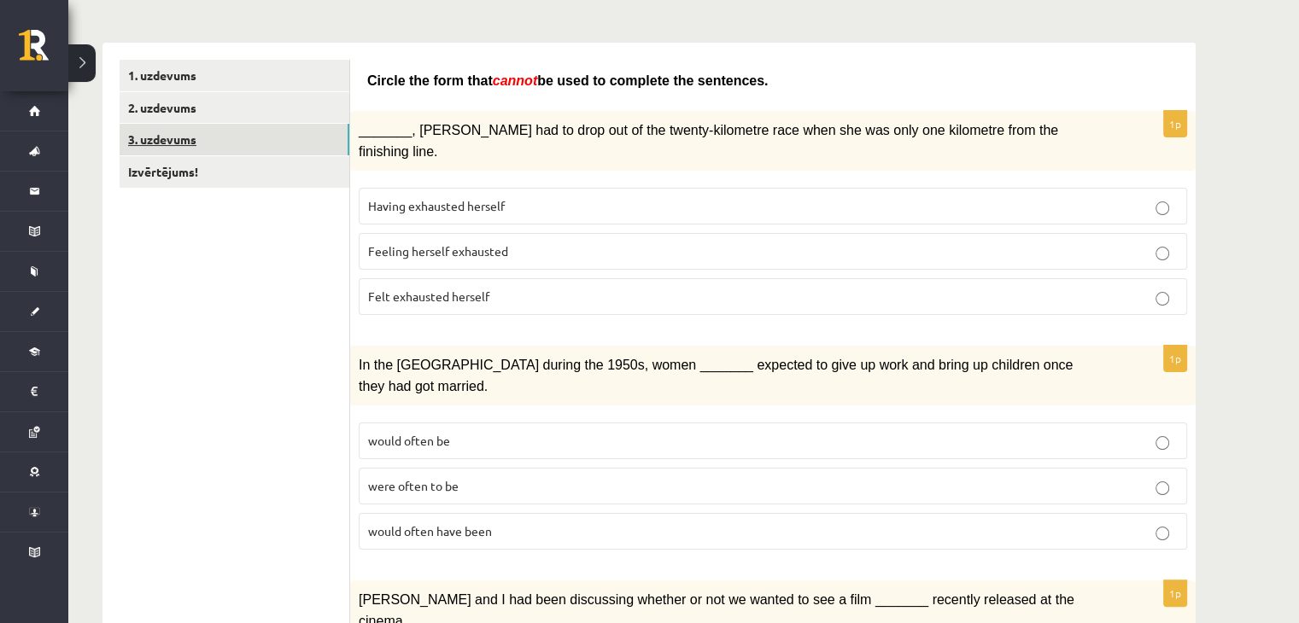
click at [291, 149] on link "3. uzdevums" at bounding box center [235, 140] width 230 height 32
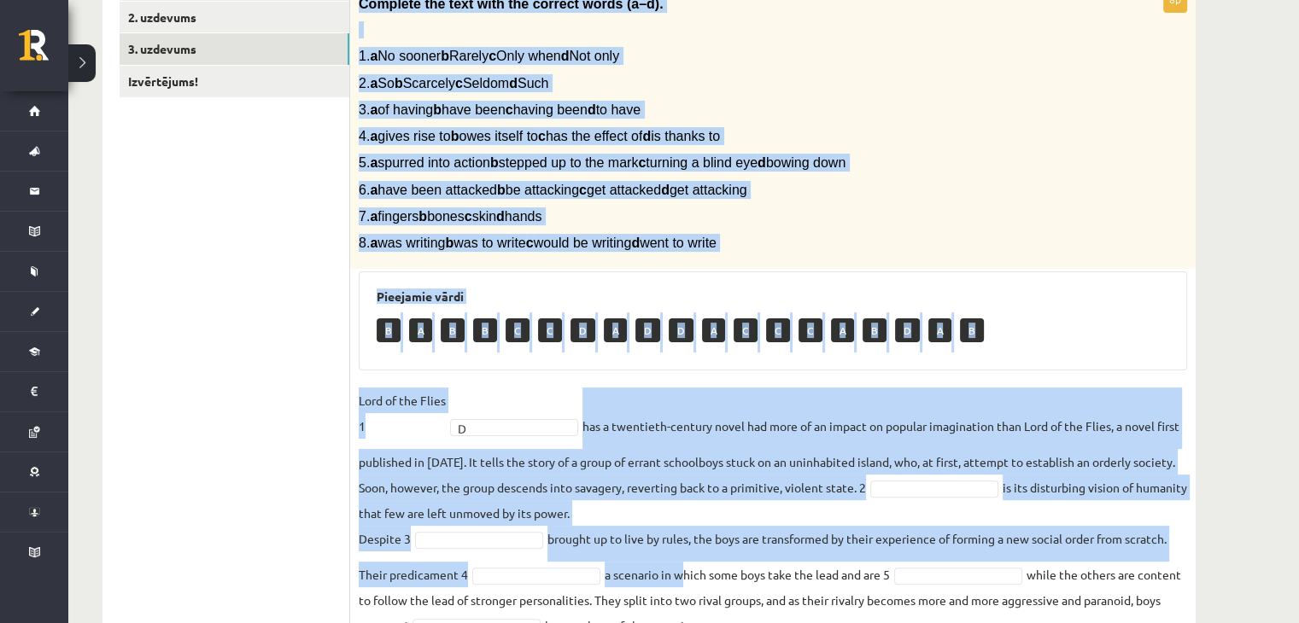
scroll to position [499, 0]
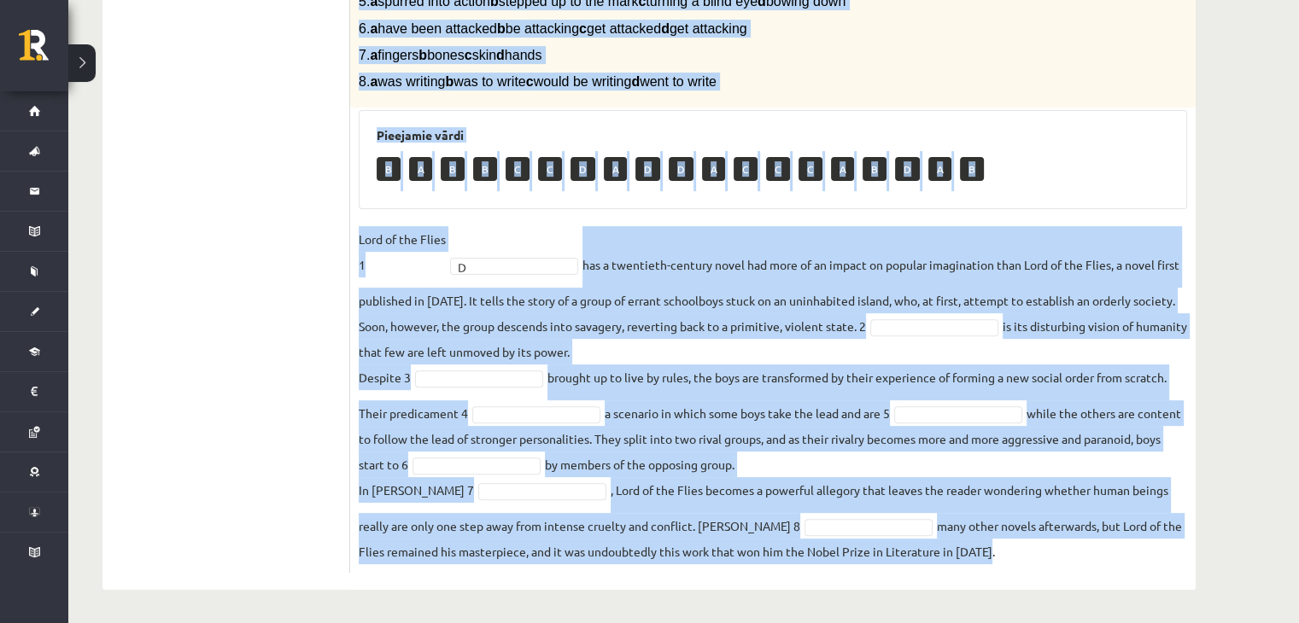
drag, startPoint x: 359, startPoint y: 2, endPoint x: 1013, endPoint y: 541, distance: 847.9
click at [1013, 541] on div "8p Complete the text with the correct words (a–d). 1. a No sooner b Rarely c On…" at bounding box center [772, 199] width 845 height 748
copy div "Complete the text with the correct words (a–d). 1. a No sooner b Rarely c Only …"
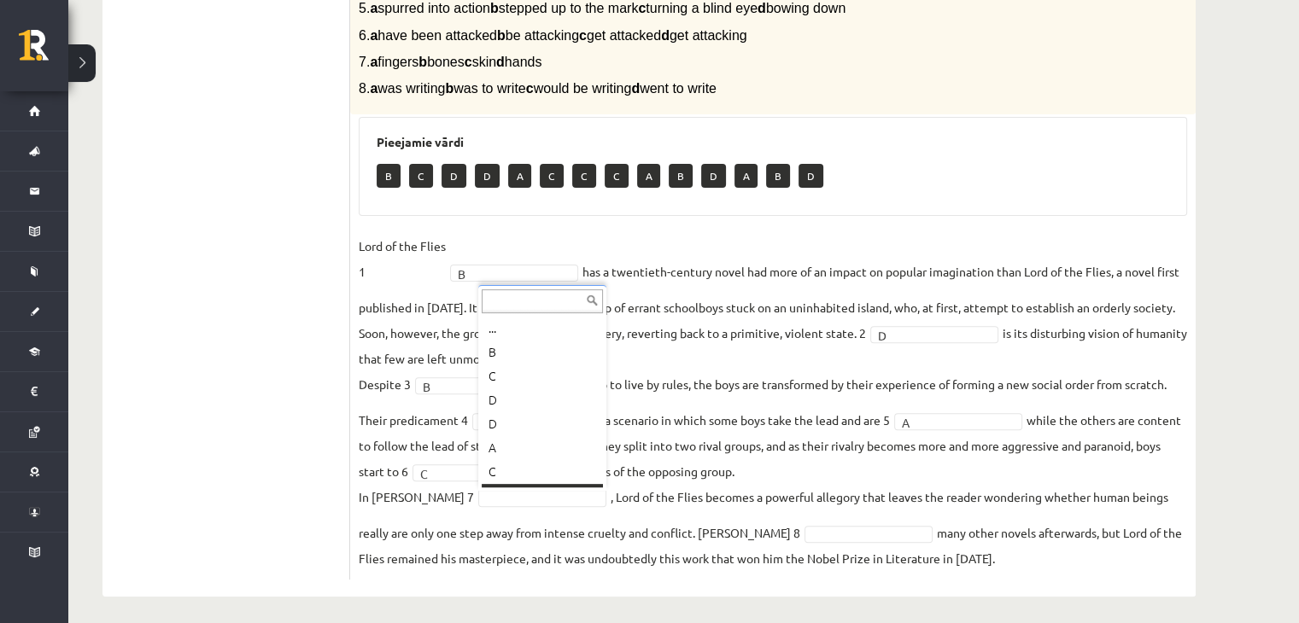
scroll to position [20, 0]
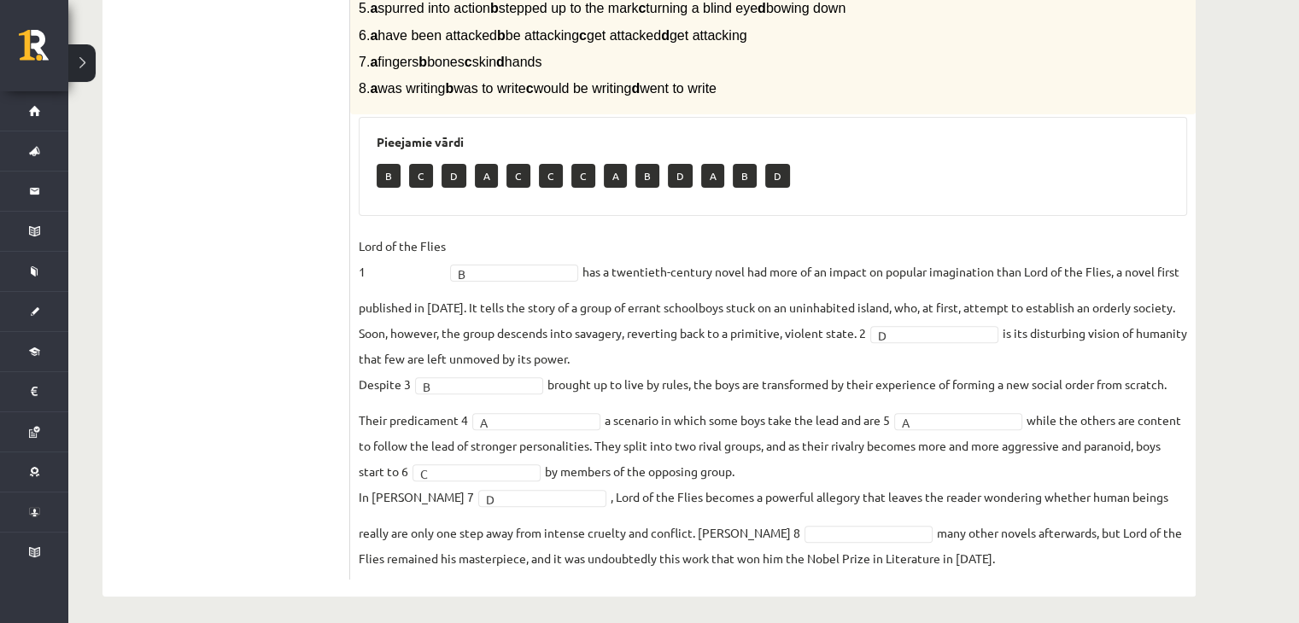
click at [839, 513] on fieldset "Lord of the Flies 1 B * has a twentieth-century novel had more of an impact on …" at bounding box center [773, 402] width 828 height 338
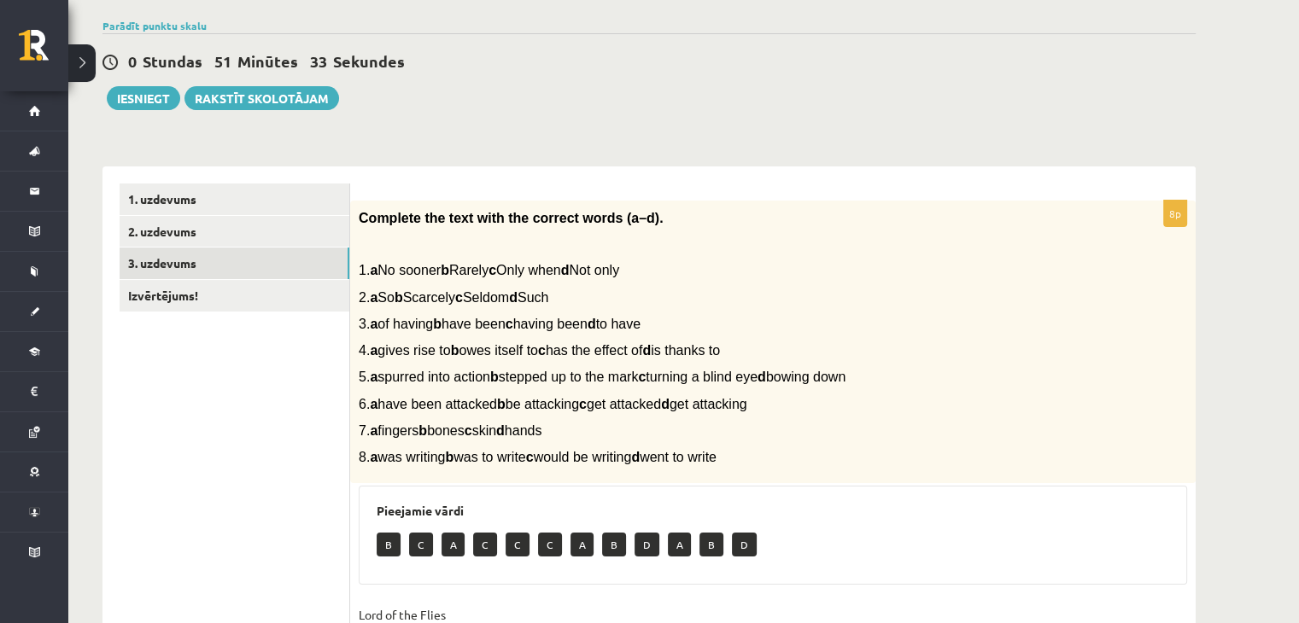
scroll to position [0, 0]
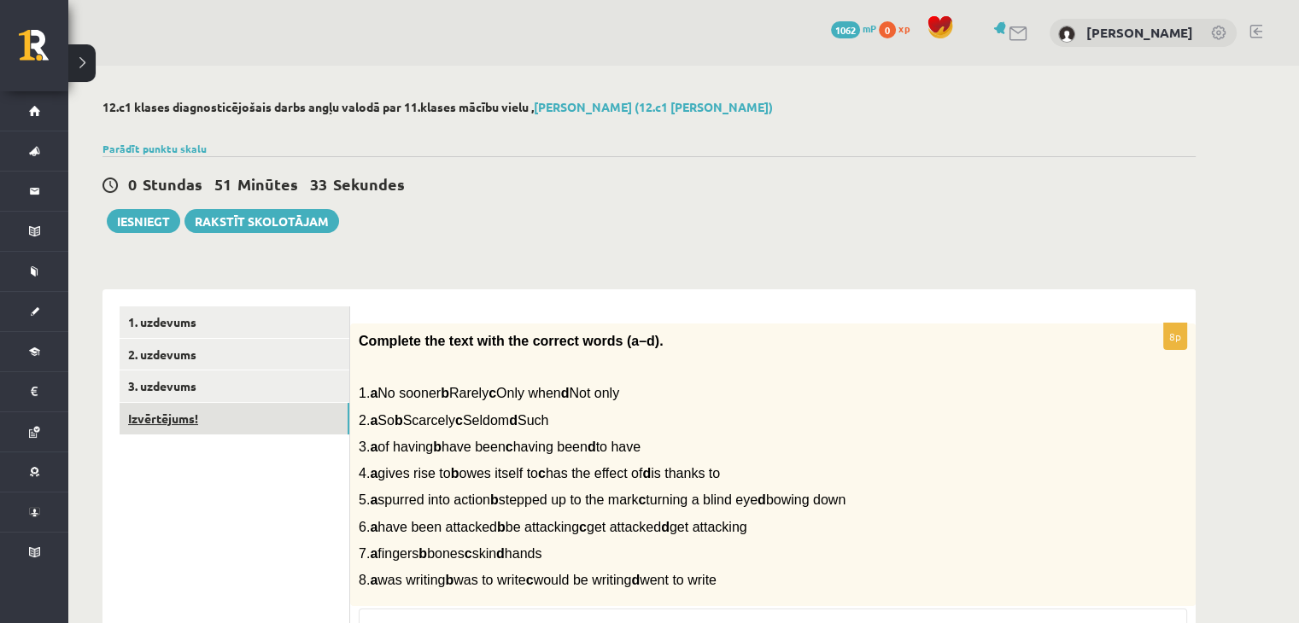
click at [154, 422] on link "Izvērtējums!" at bounding box center [235, 419] width 230 height 32
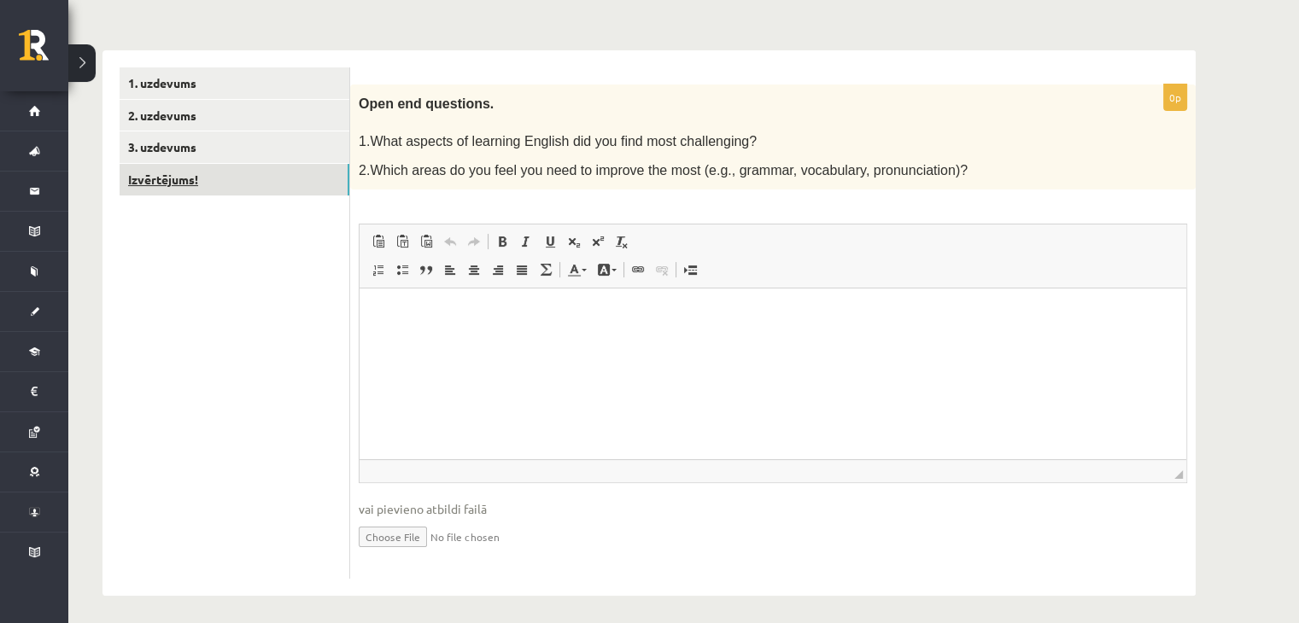
scroll to position [238, 0]
click at [552, 342] on html at bounding box center [772, 315] width 826 height 52
click at [437, 313] on p "**" at bounding box center [773, 316] width 793 height 18
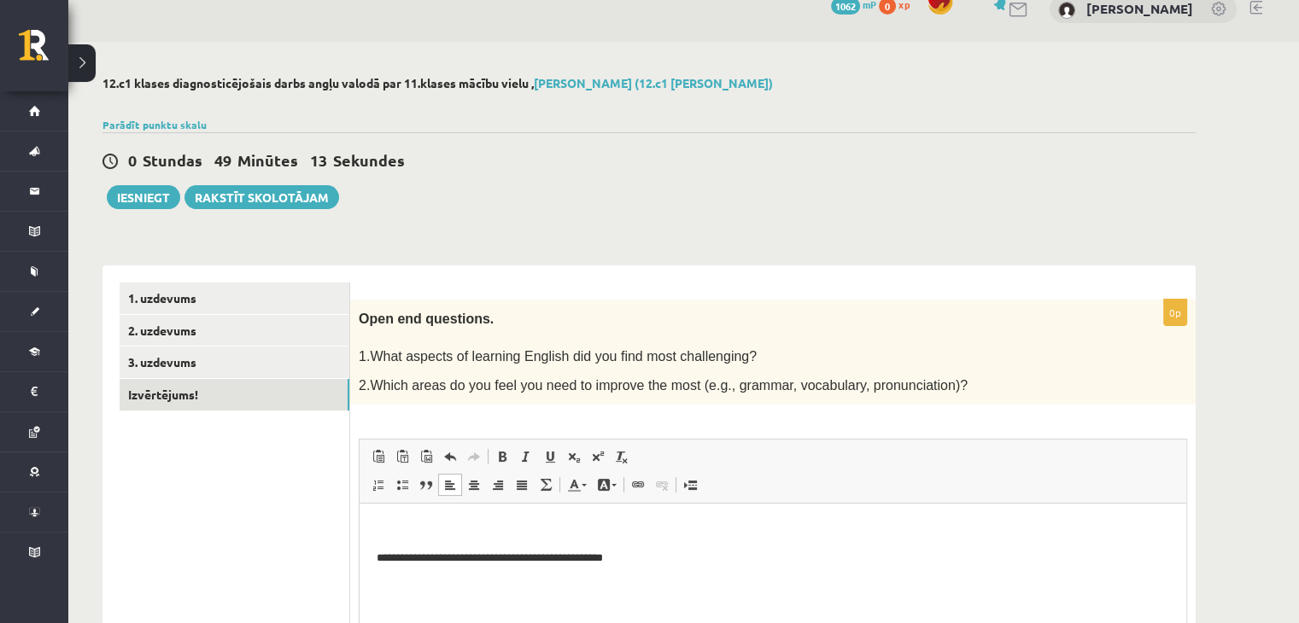
scroll to position [0, 0]
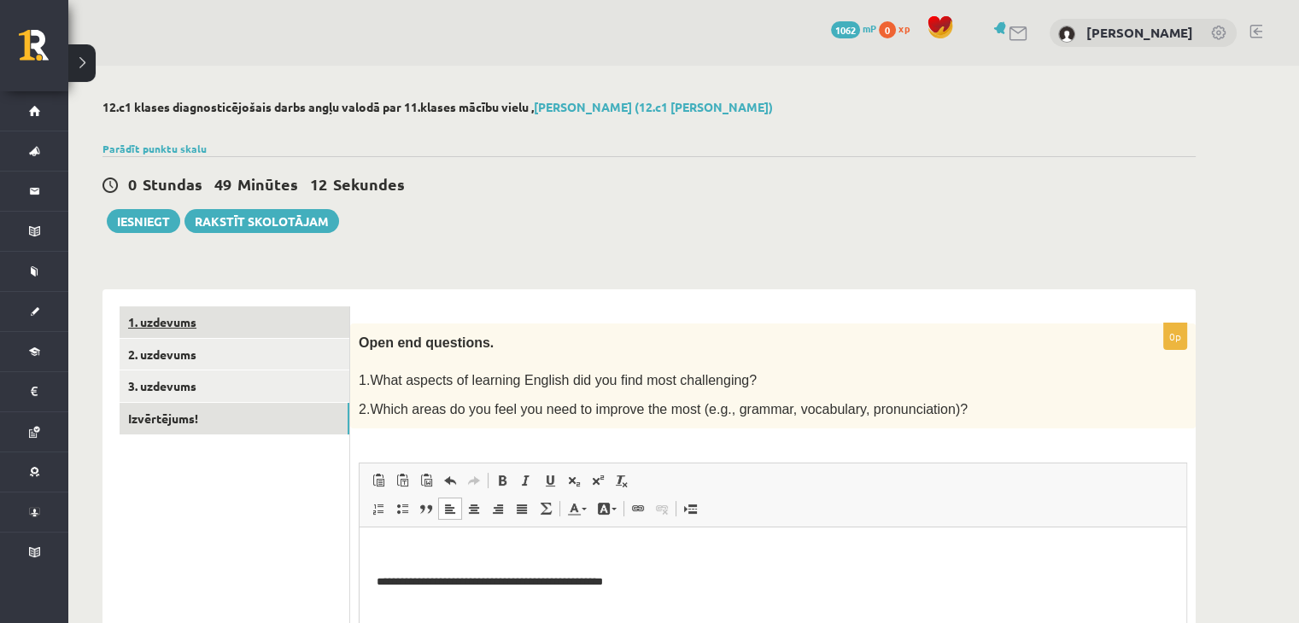
click at [256, 311] on link "1. uzdevums" at bounding box center [235, 323] width 230 height 32
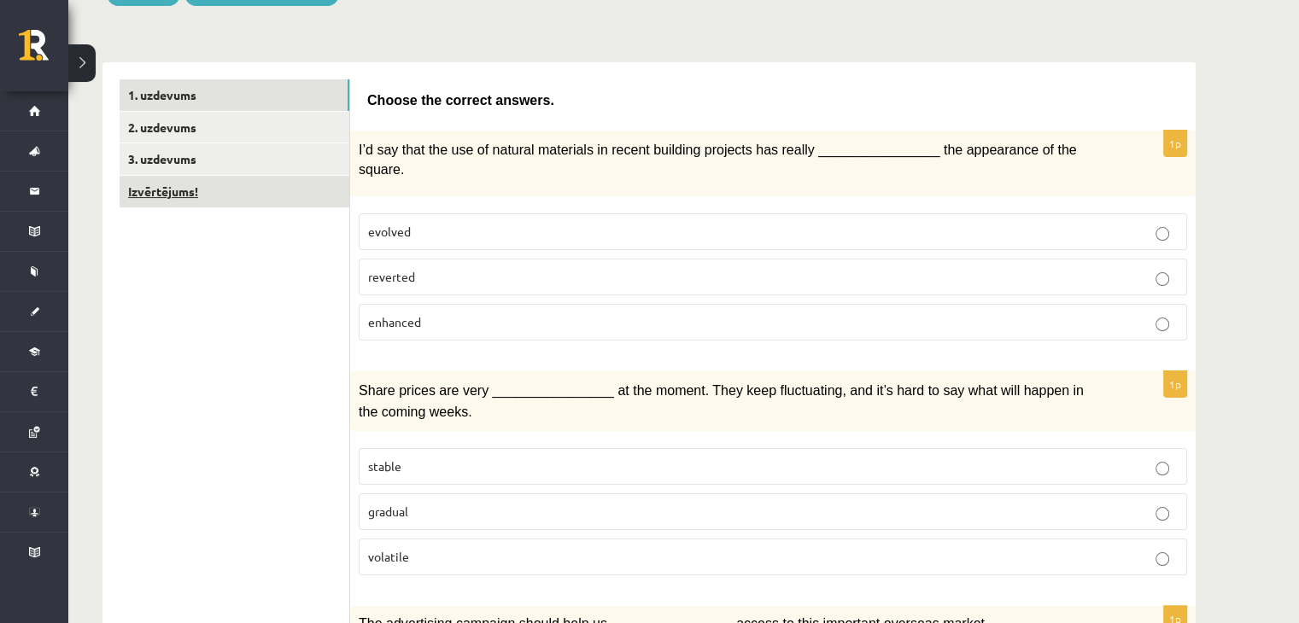
scroll to position [225, 0]
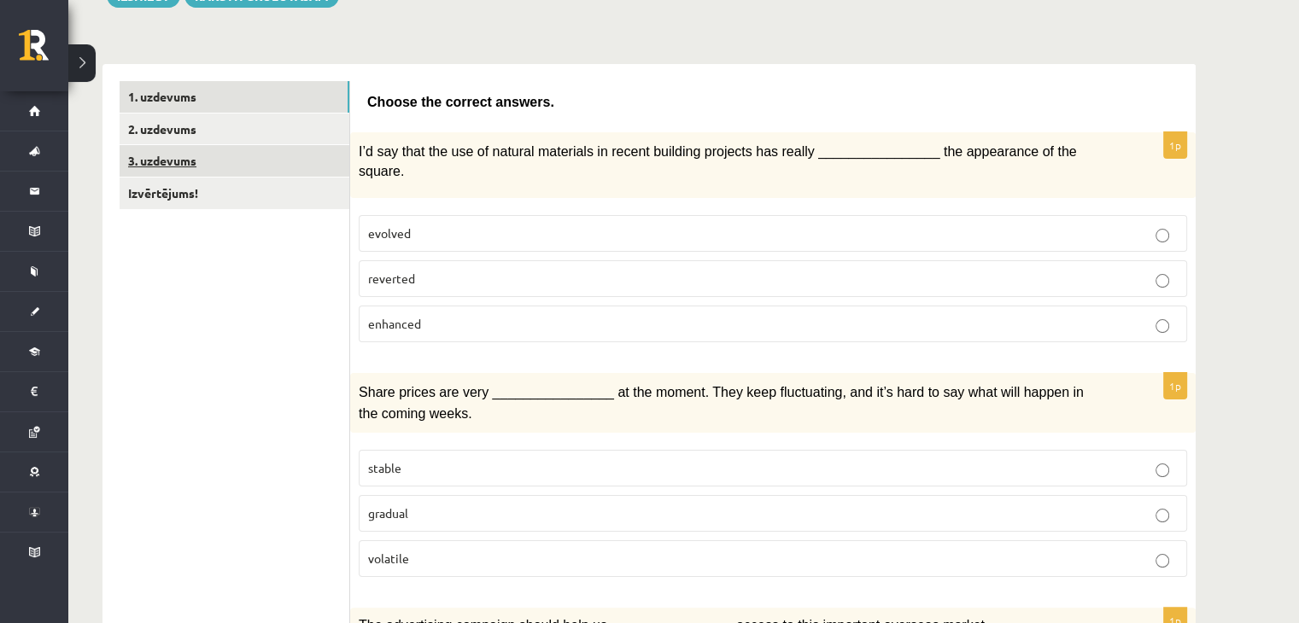
click at [218, 162] on link "3. uzdevums" at bounding box center [235, 161] width 230 height 32
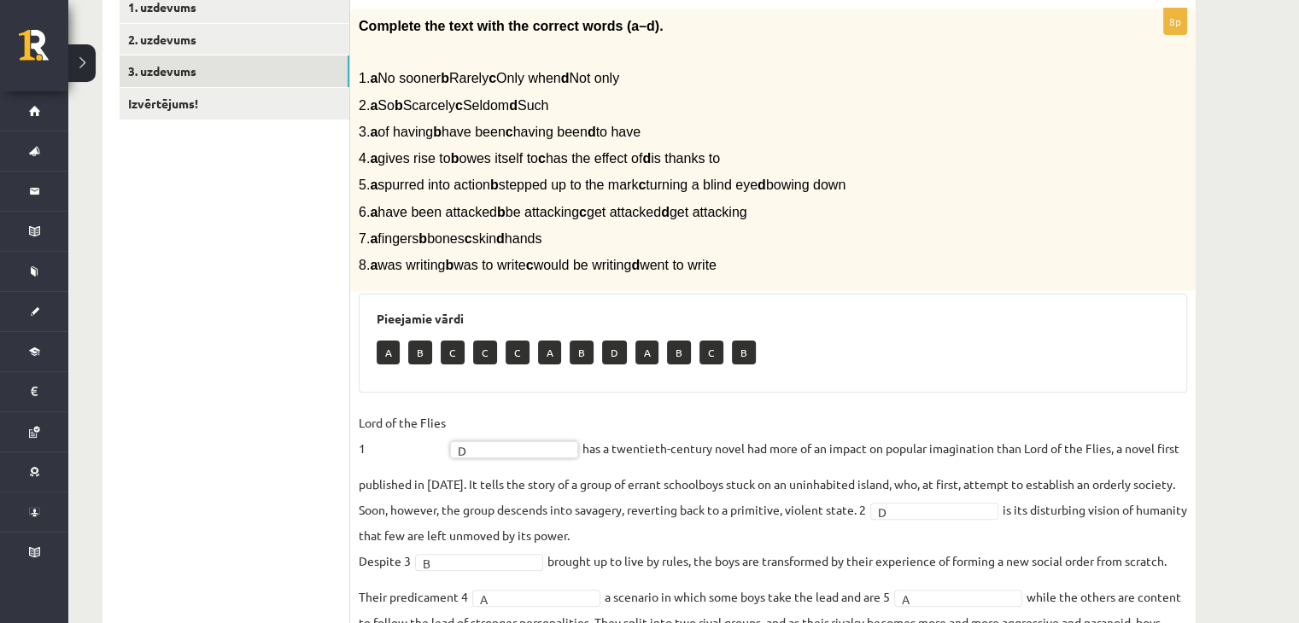
scroll to position [278, 0]
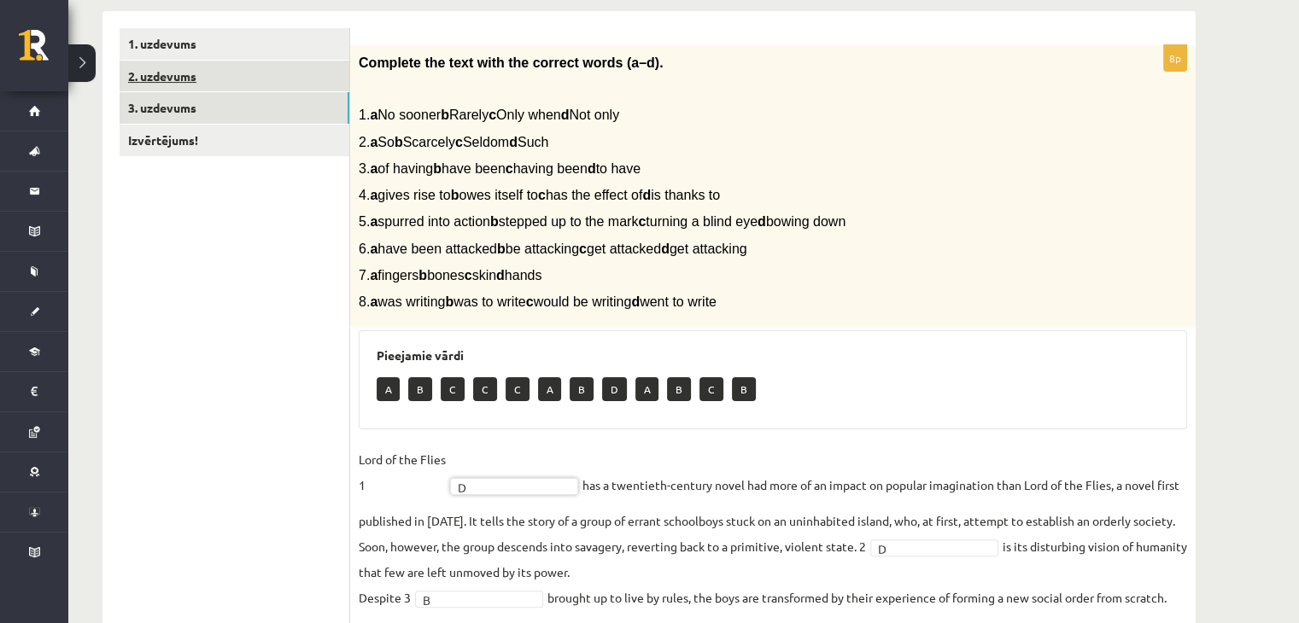
click at [169, 78] on link "2. uzdevums" at bounding box center [235, 77] width 230 height 32
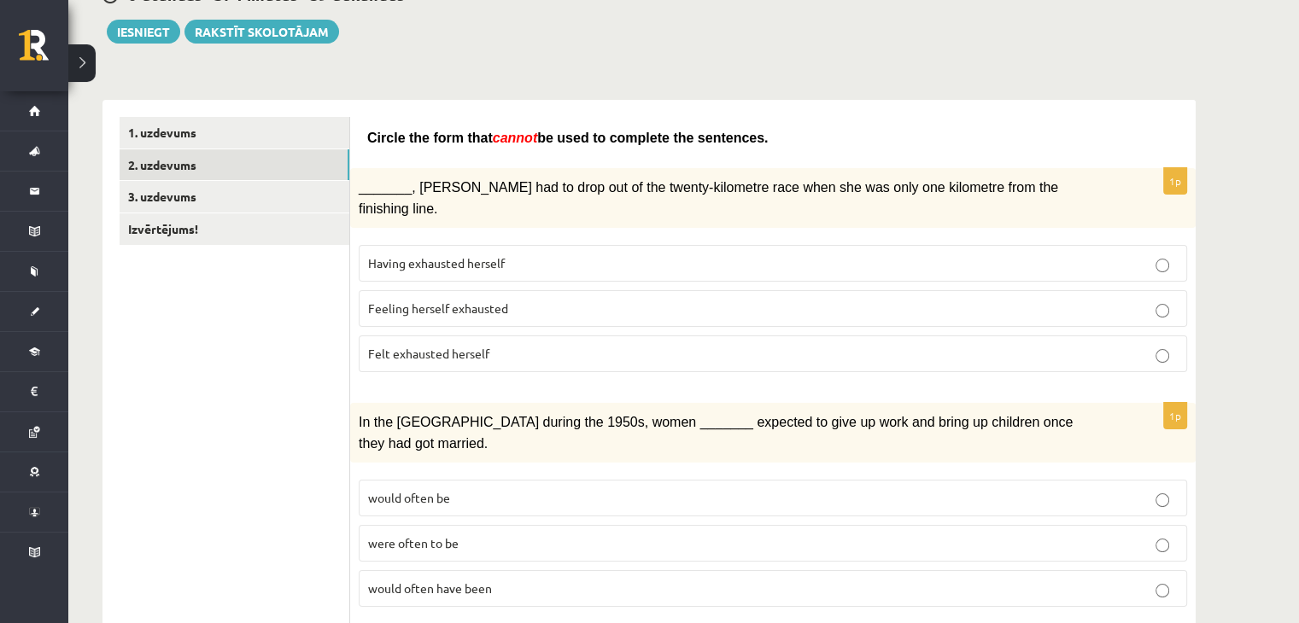
scroll to position [0, 0]
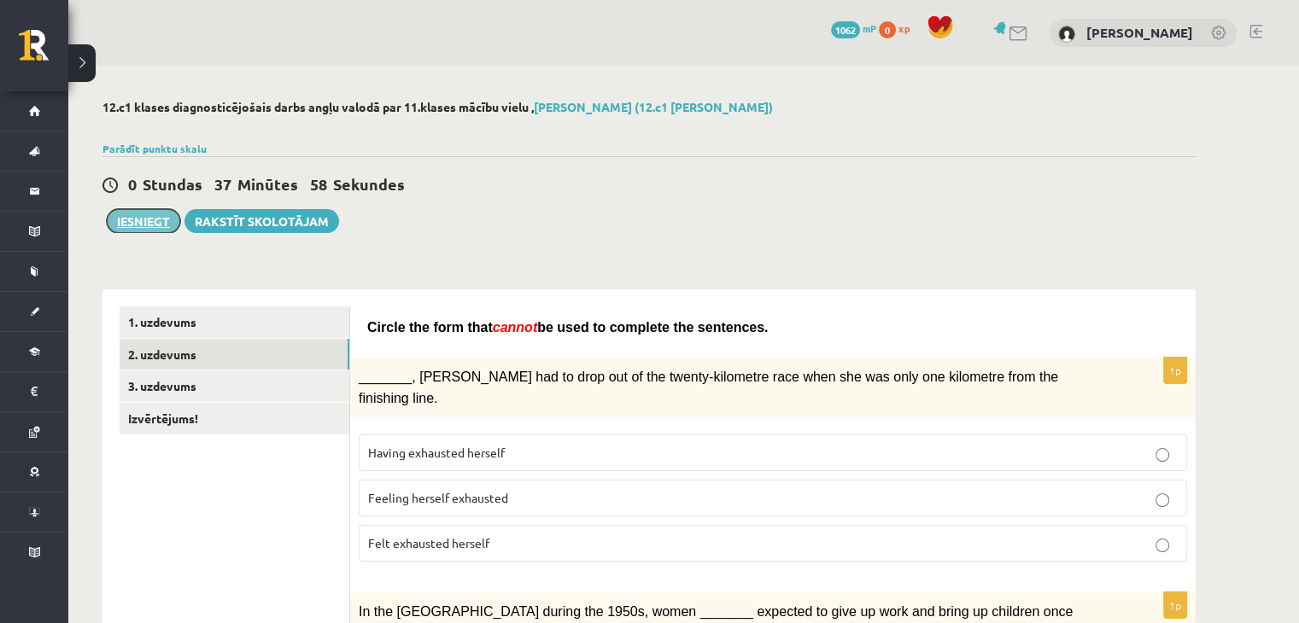
click at [157, 209] on button "Iesniegt" at bounding box center [143, 221] width 73 height 24
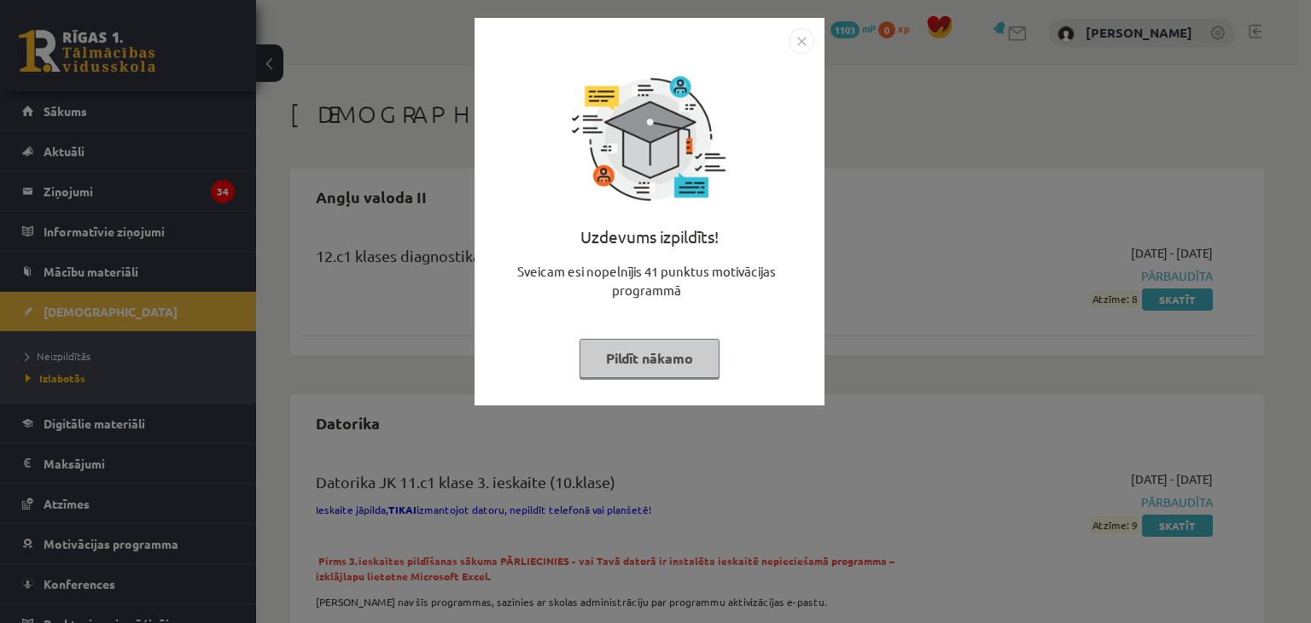
click at [642, 368] on button "Pildīt nākamo" at bounding box center [650, 358] width 140 height 39
